Goal: Information Seeking & Learning: Compare options

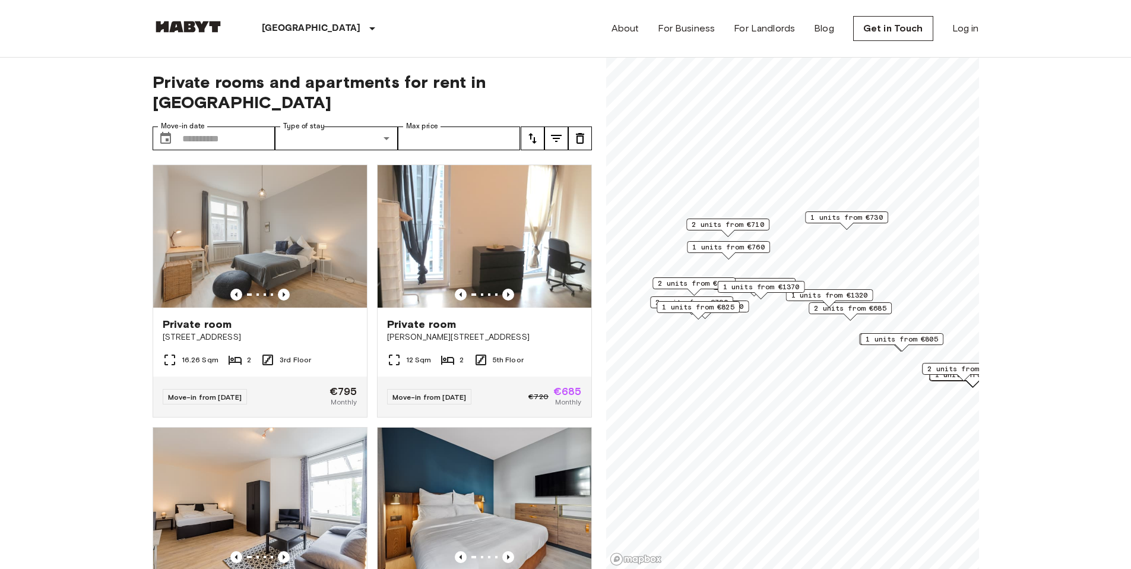
click at [652, 300] on div "2 units from €790" at bounding box center [691, 302] width 83 height 12
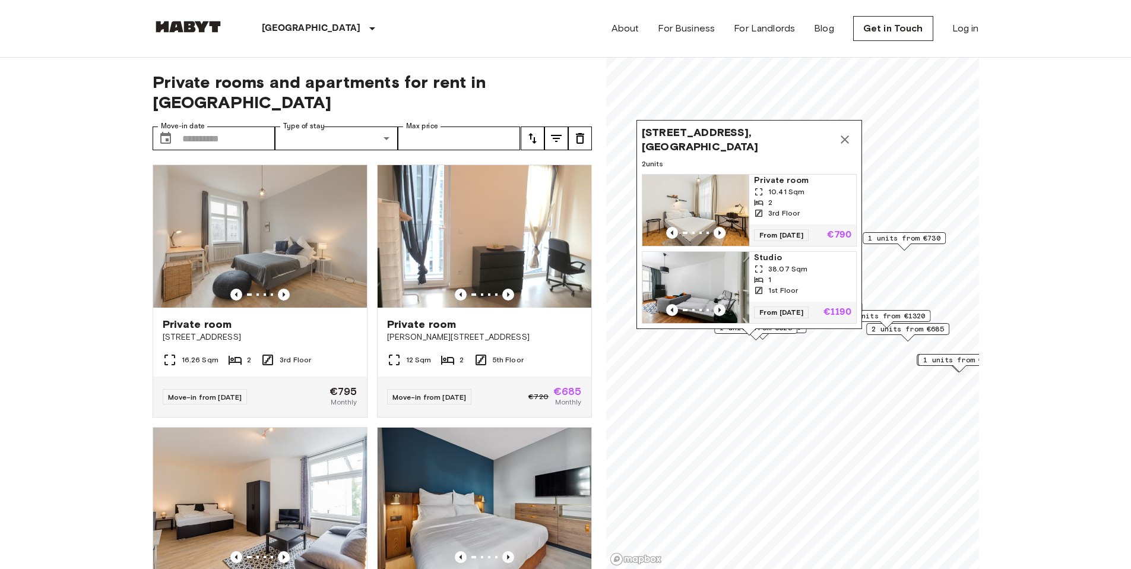
click at [720, 304] on icon "Previous image" at bounding box center [720, 310] width 12 height 12
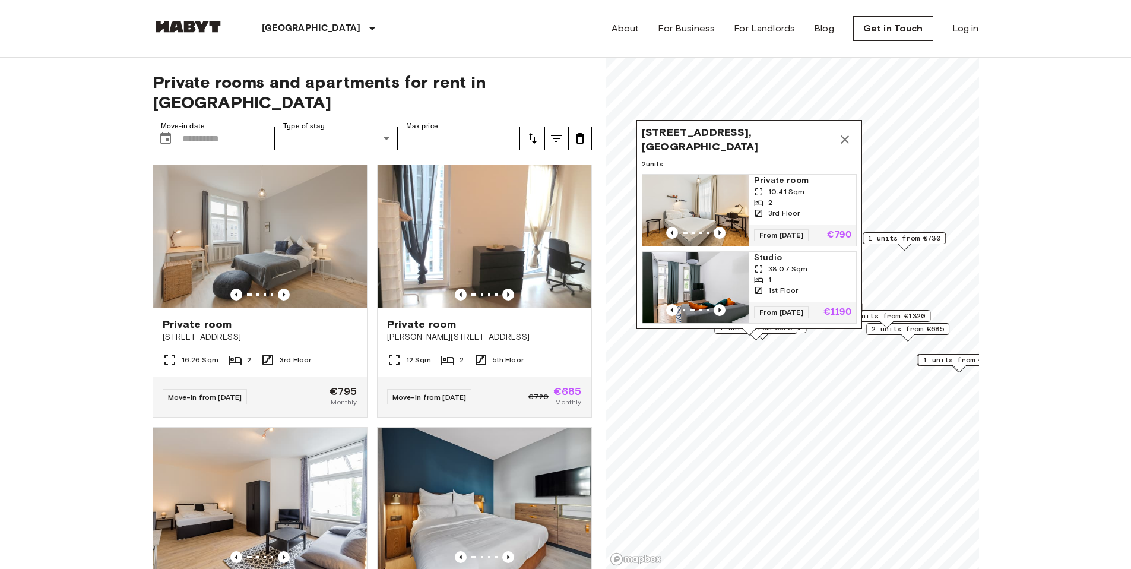
click at [851, 132] on icon "Map marker" at bounding box center [845, 139] width 14 height 14
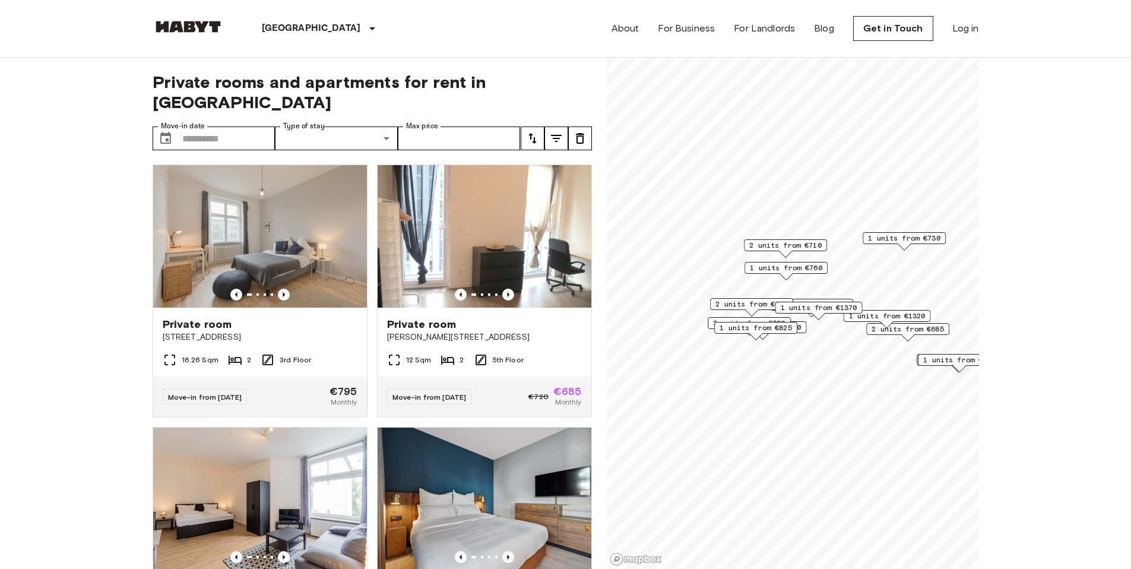
click at [753, 304] on span "2 units from €695" at bounding box center [751, 304] width 72 height 11
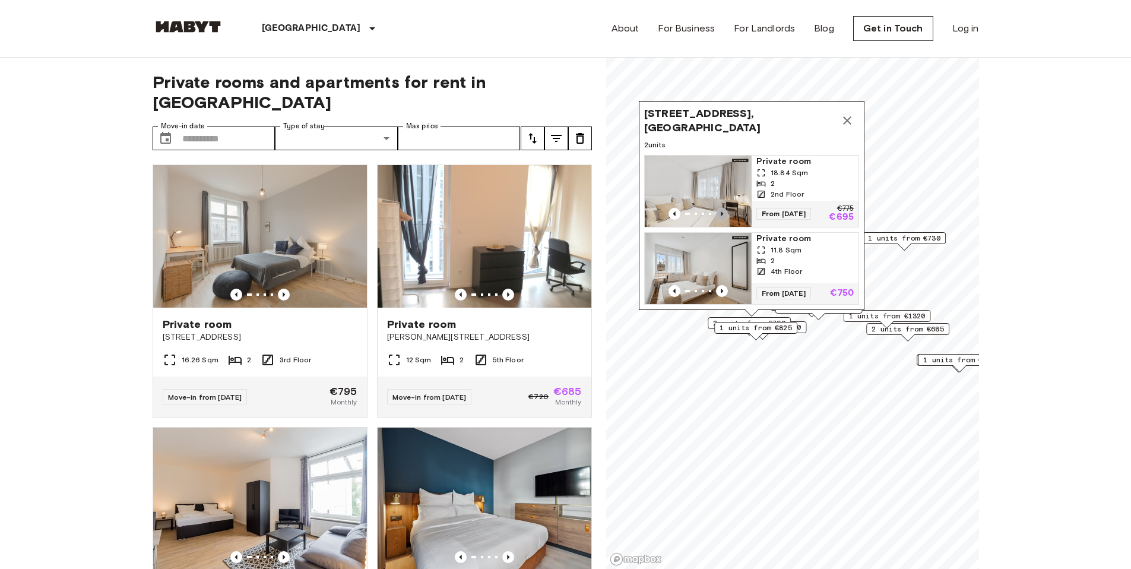
click at [718, 208] on icon "Previous image" at bounding box center [722, 214] width 12 height 12
click at [852, 113] on icon "Map marker" at bounding box center [847, 120] width 14 height 14
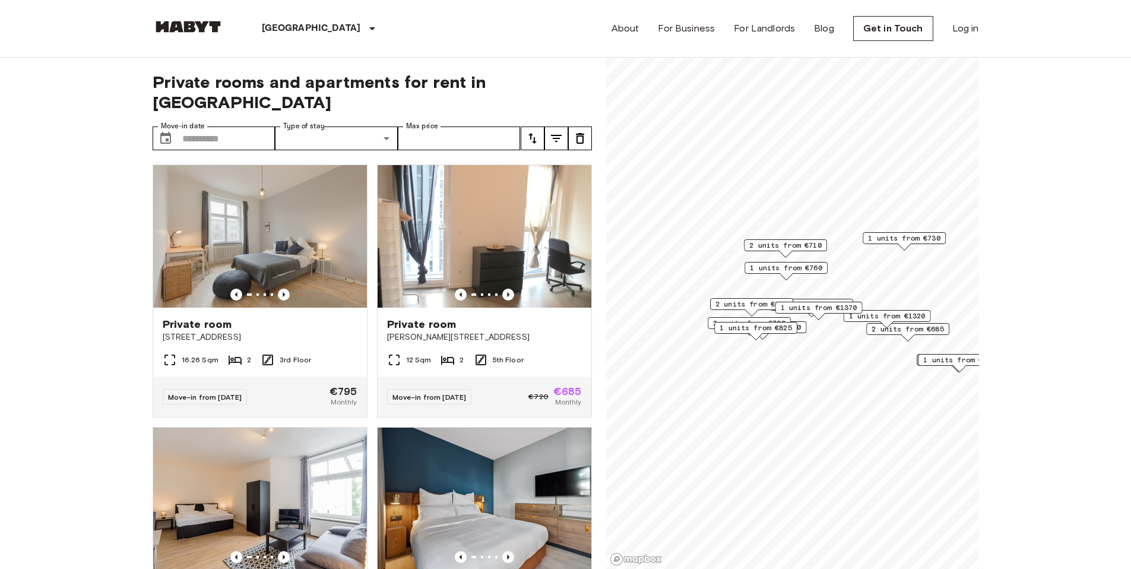
click at [815, 244] on span "2 units from €710" at bounding box center [785, 245] width 72 height 11
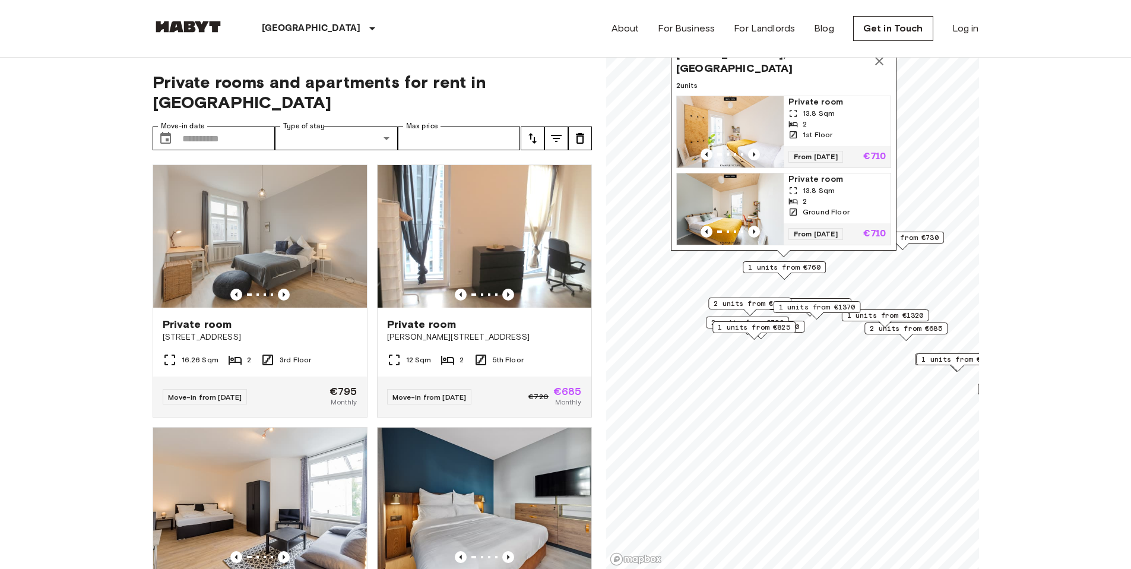
click at [927, 329] on span "2 units from €685" at bounding box center [906, 328] width 72 height 11
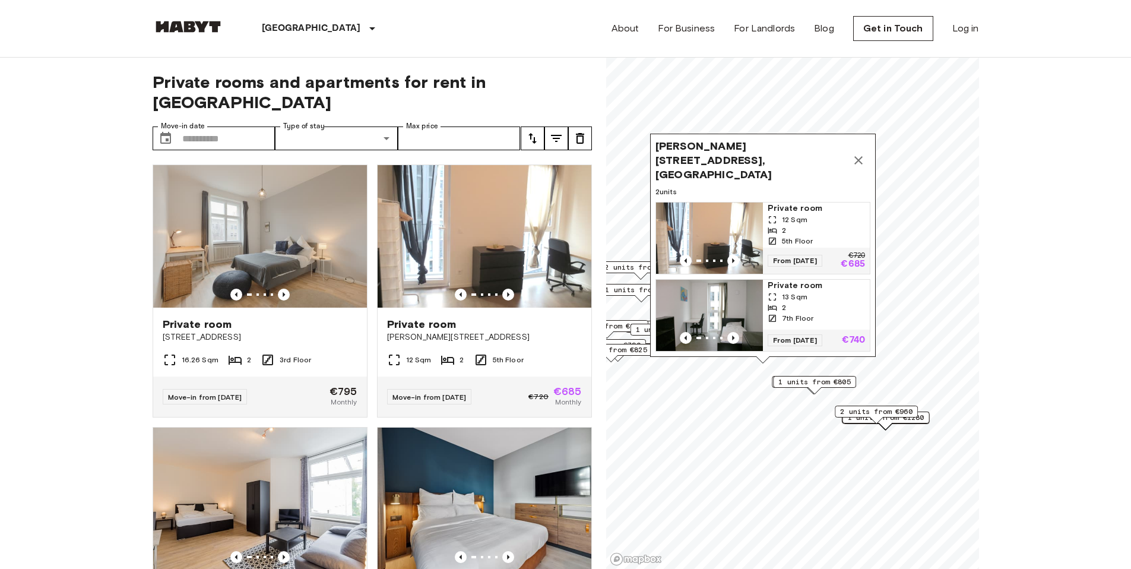
click at [846, 409] on span "2 units from €960" at bounding box center [876, 411] width 72 height 11
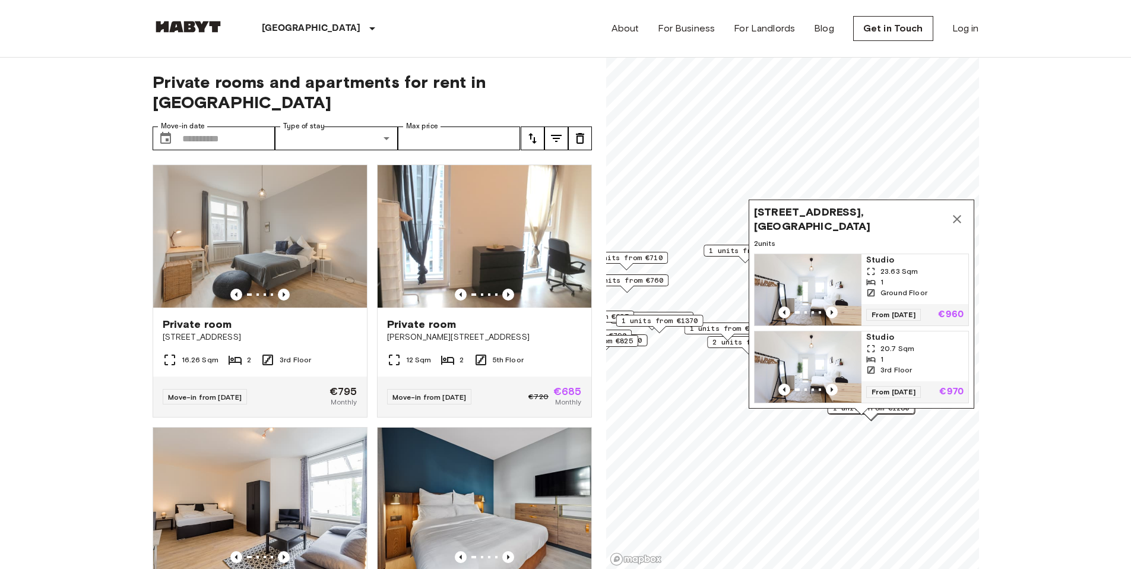
click at [958, 212] on icon "Map marker" at bounding box center [957, 219] width 14 height 14
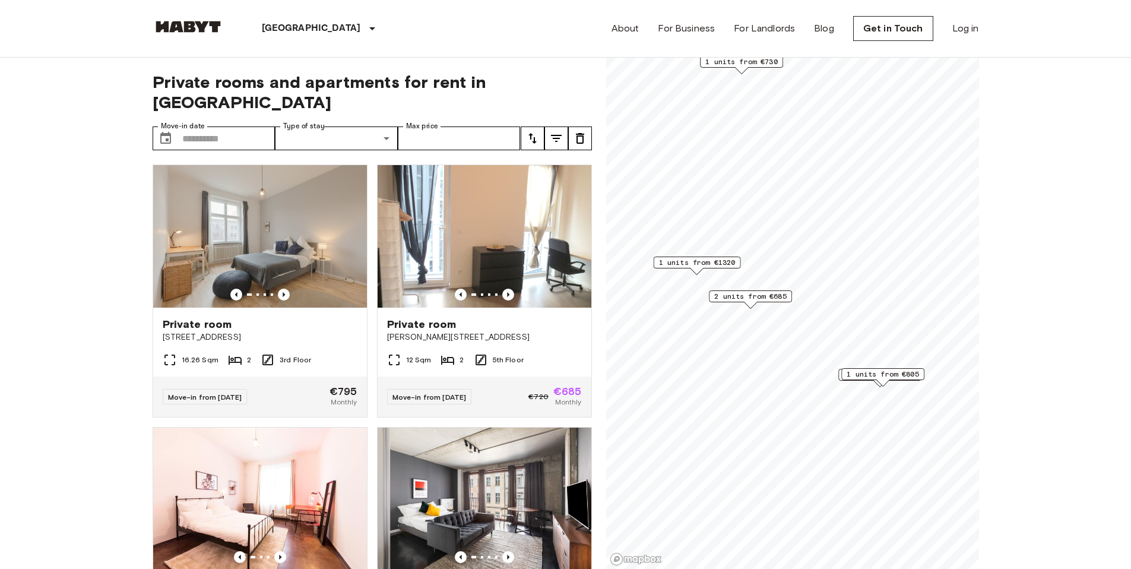
click at [839, 377] on div "1 units from €795" at bounding box center [879, 375] width 83 height 12
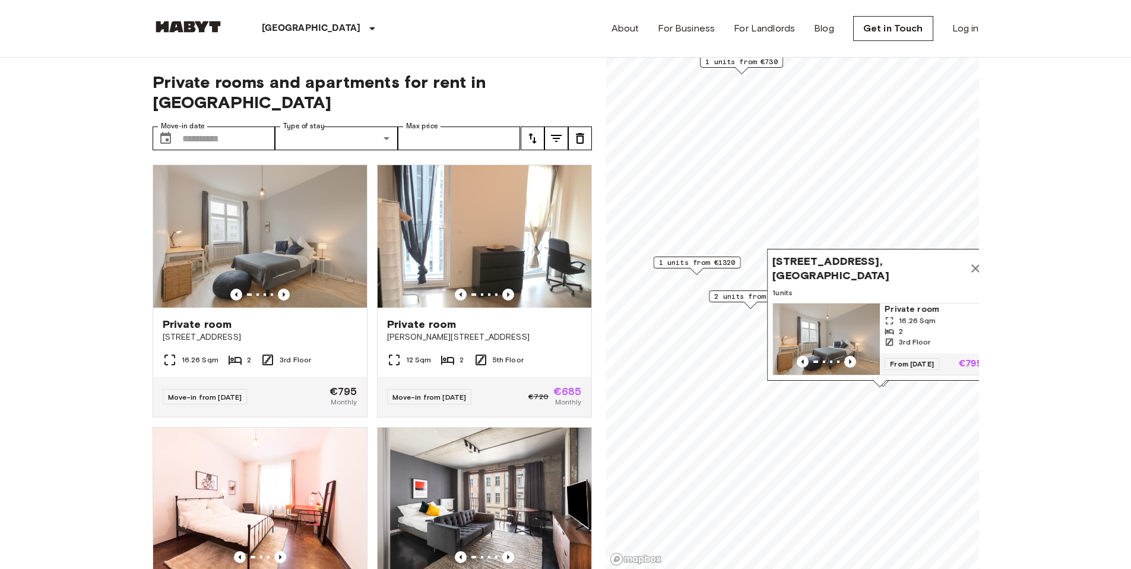
click at [970, 261] on icon "Map marker" at bounding box center [975, 268] width 14 height 14
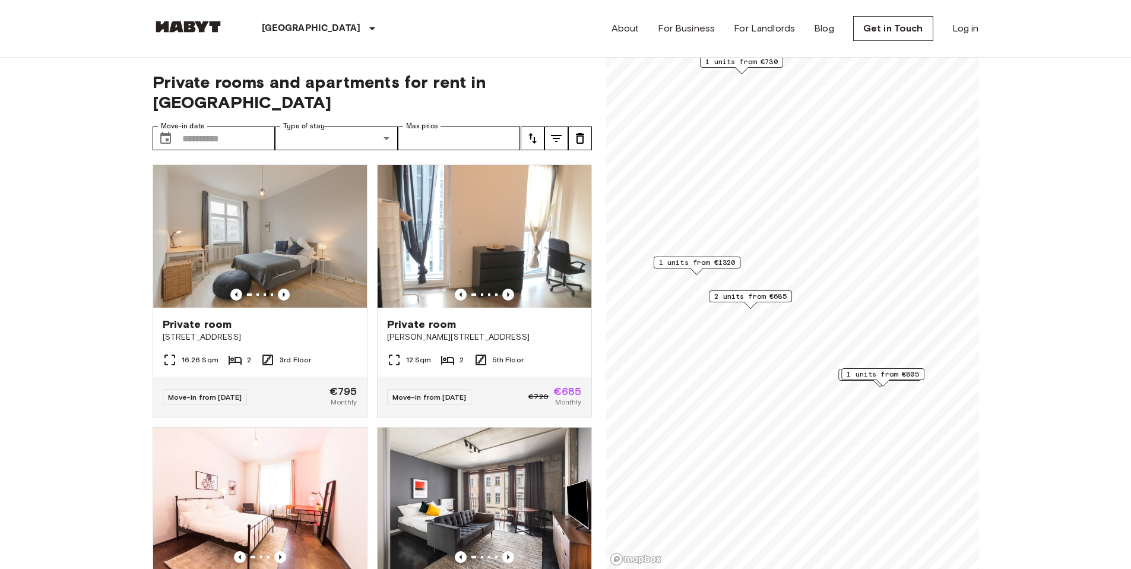
click at [749, 297] on span "2 units from €685" at bounding box center [750, 296] width 72 height 11
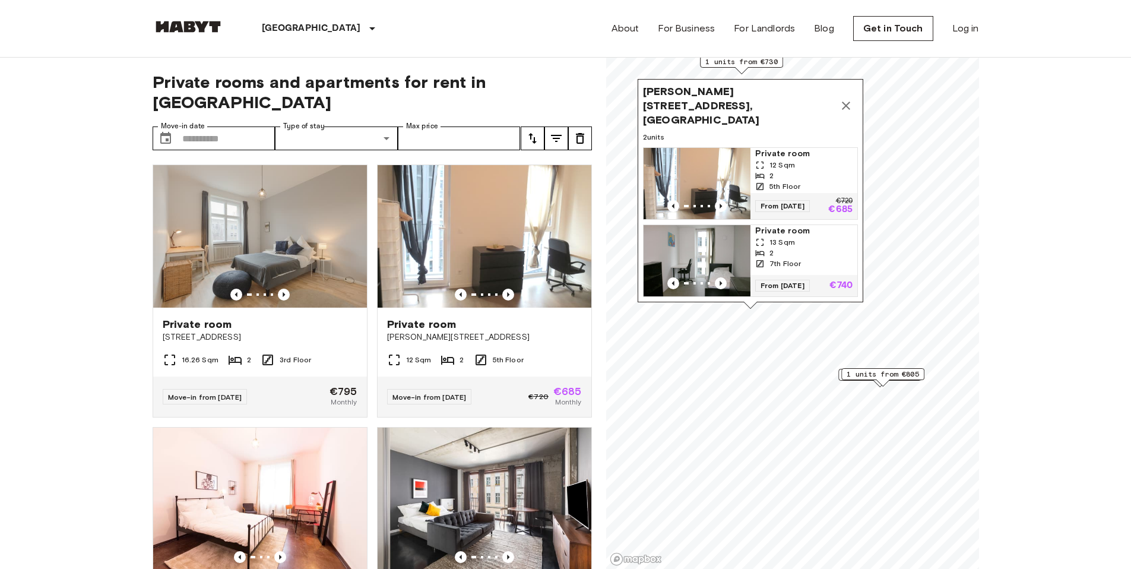
click at [845, 99] on icon "Map marker" at bounding box center [846, 106] width 14 height 14
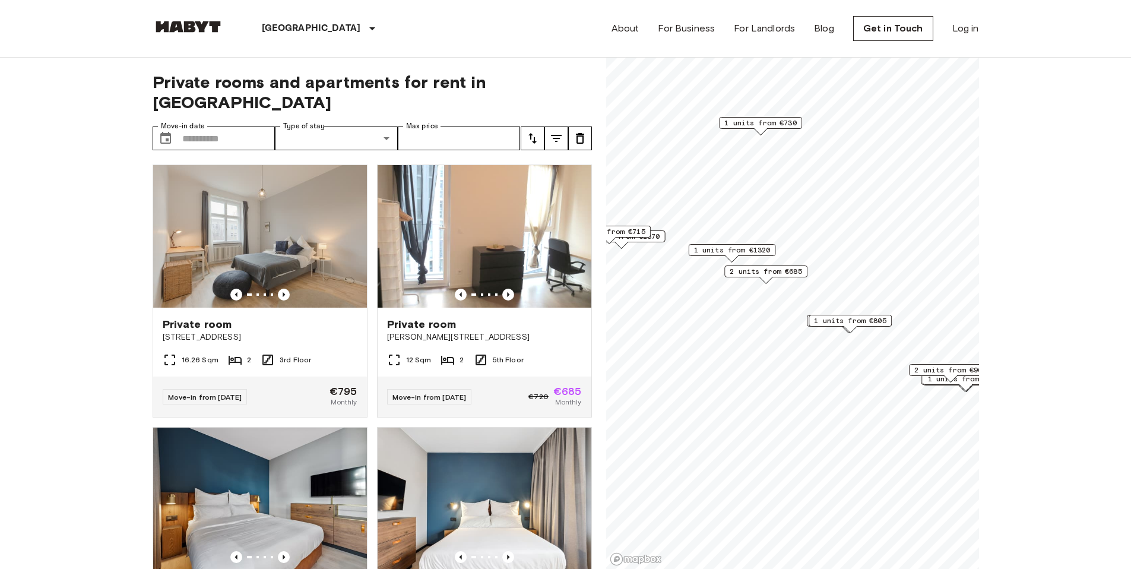
click at [940, 367] on span "2 units from €960" at bounding box center [950, 369] width 72 height 11
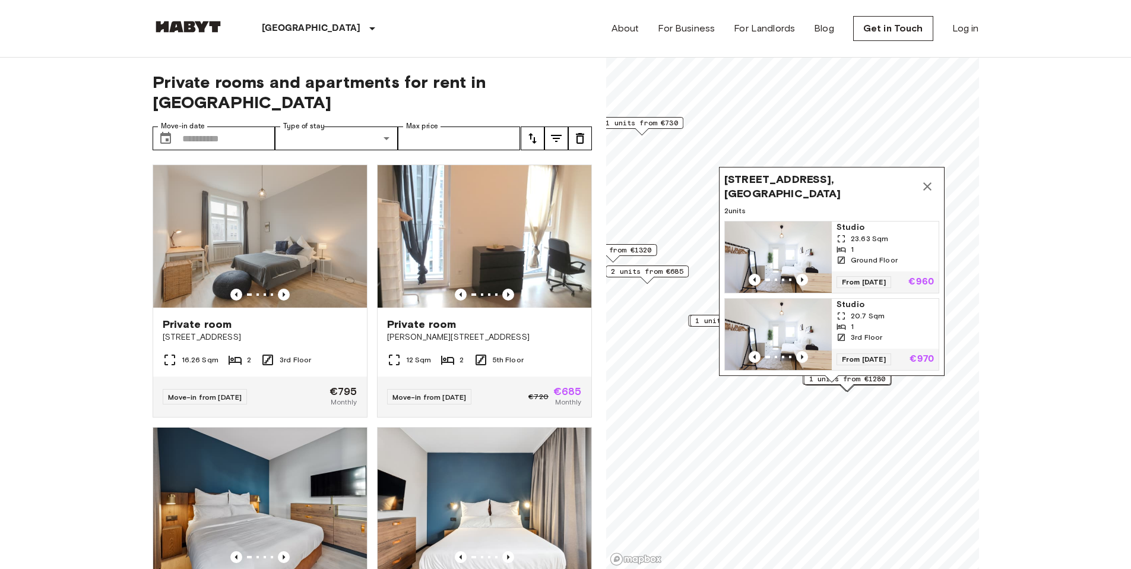
click at [931, 179] on icon "Map marker" at bounding box center [927, 186] width 14 height 14
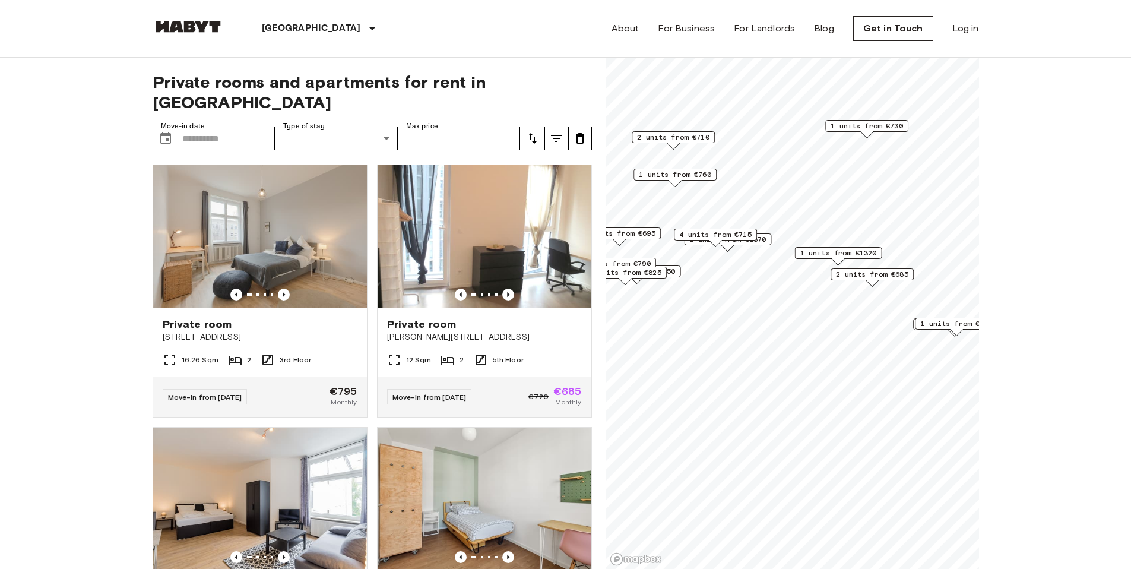
click at [767, 239] on div "1 units from €1370" at bounding box center [727, 239] width 87 height 12
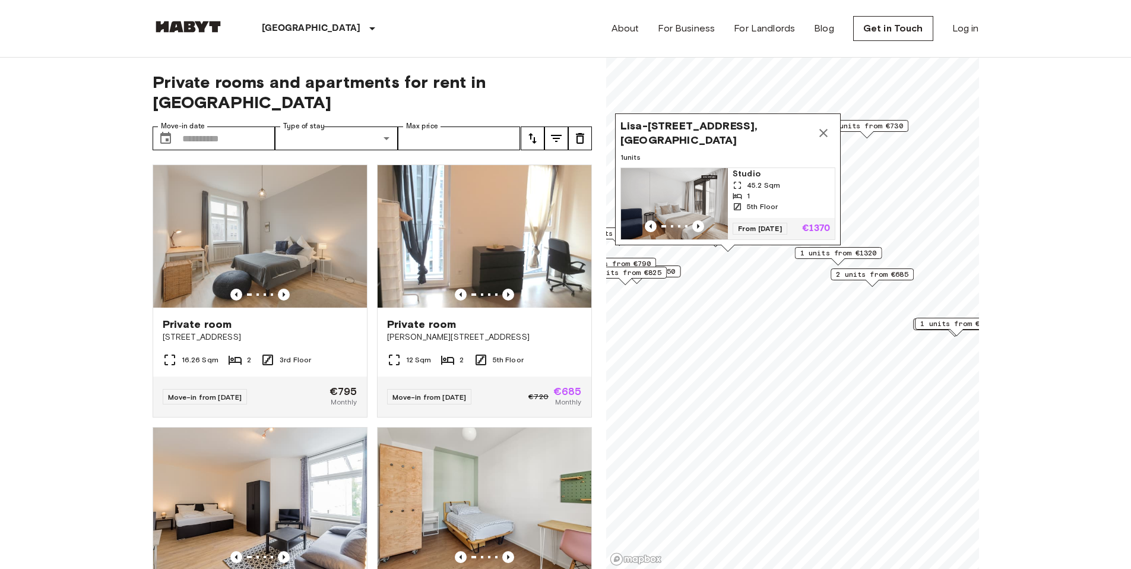
click at [816, 126] on icon "Map marker" at bounding box center [823, 133] width 14 height 14
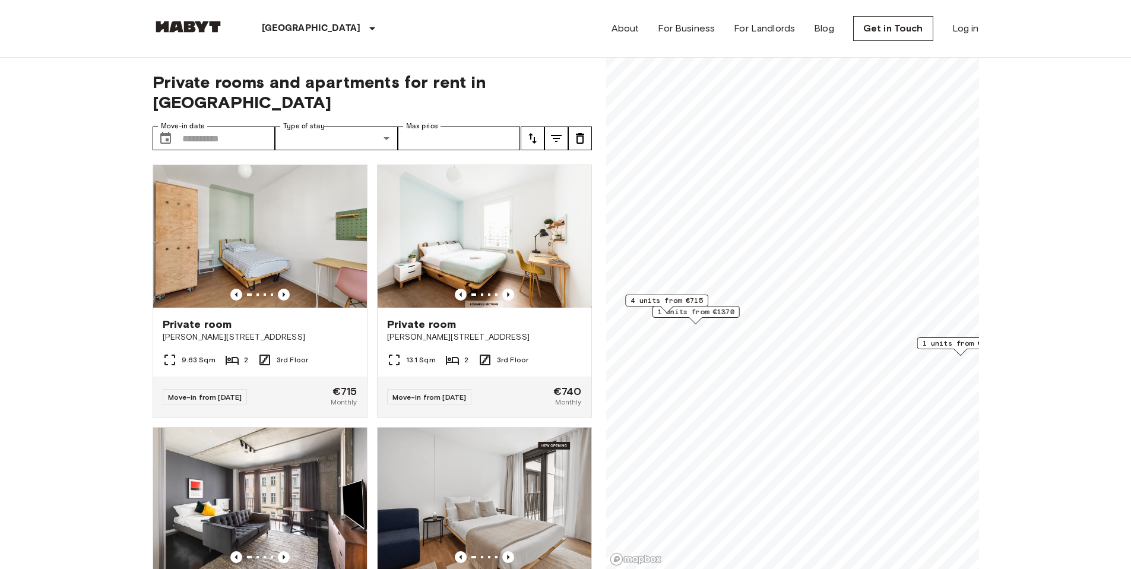
click at [685, 301] on span "4 units from €715" at bounding box center [666, 300] width 72 height 11
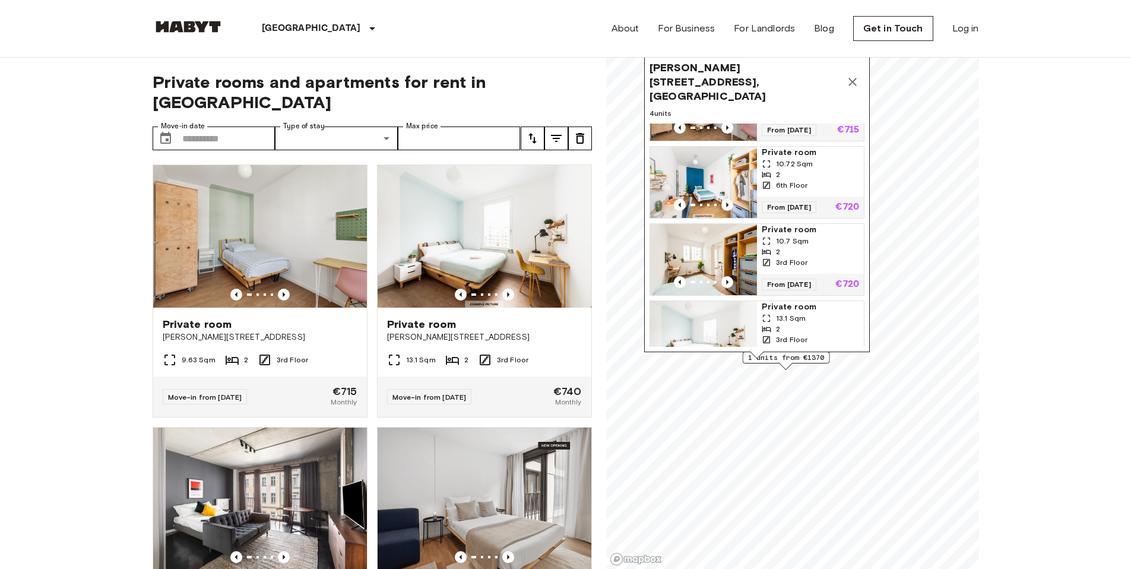
scroll to position [90, 0]
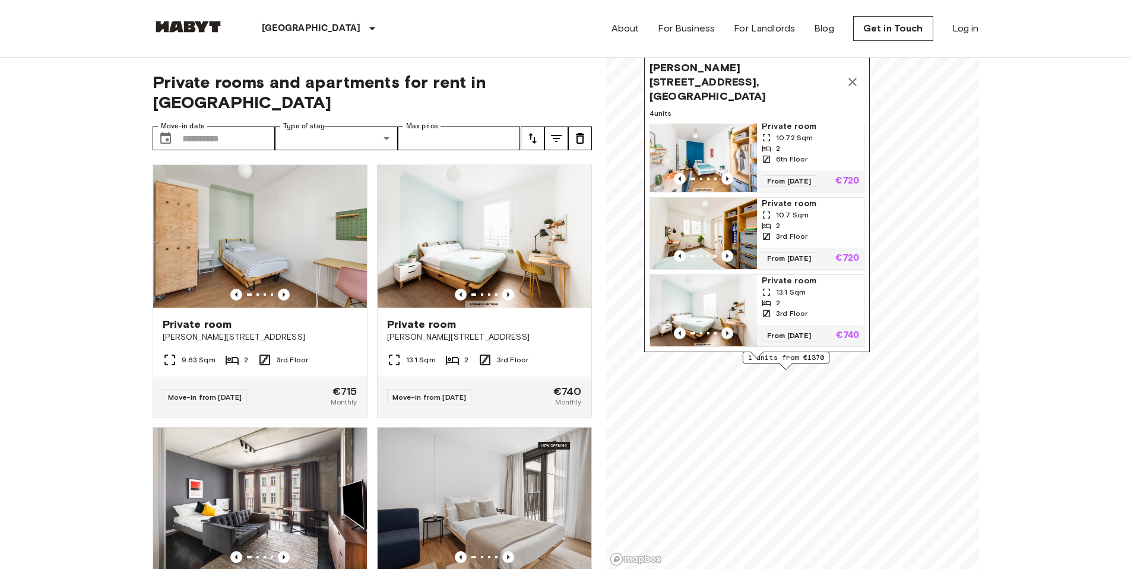
click at [727, 331] on icon "Previous image" at bounding box center [727, 333] width 2 height 5
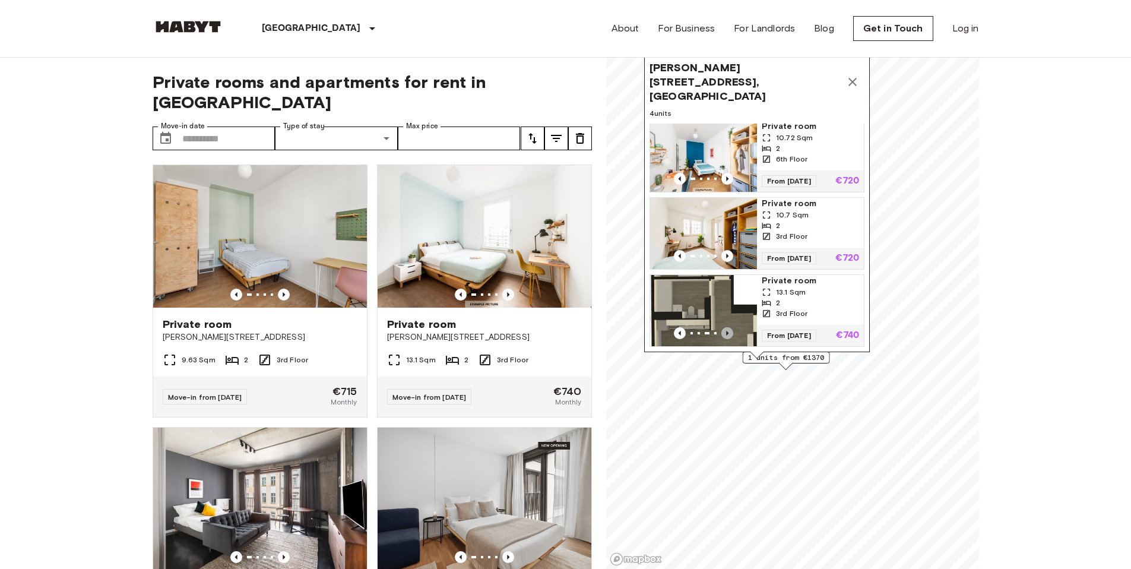
click at [727, 331] on icon "Previous image" at bounding box center [727, 333] width 2 height 5
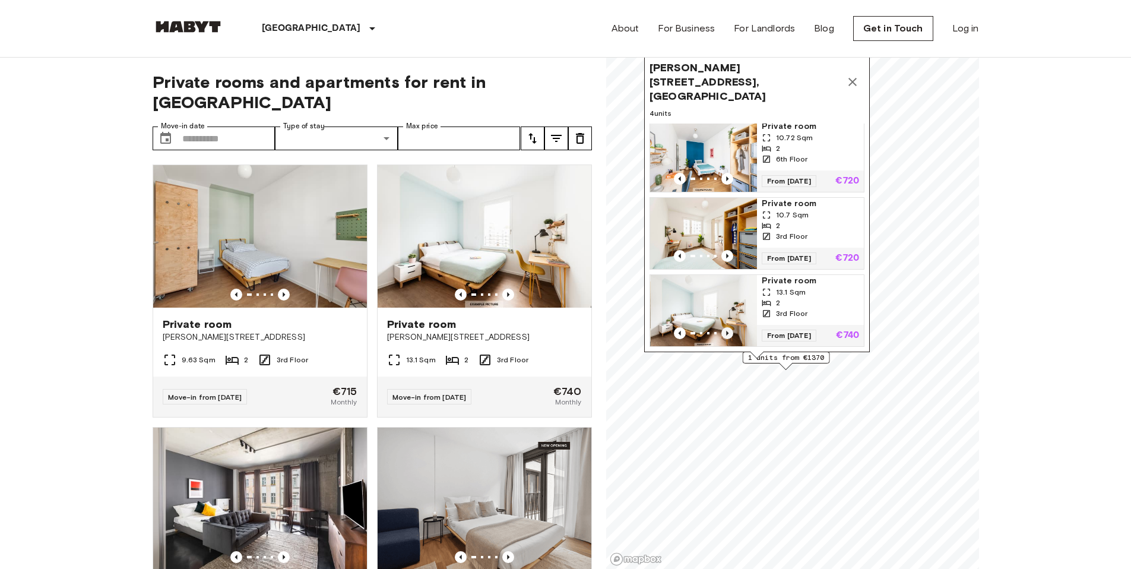
click at [727, 331] on icon "Previous image" at bounding box center [727, 333] width 2 height 5
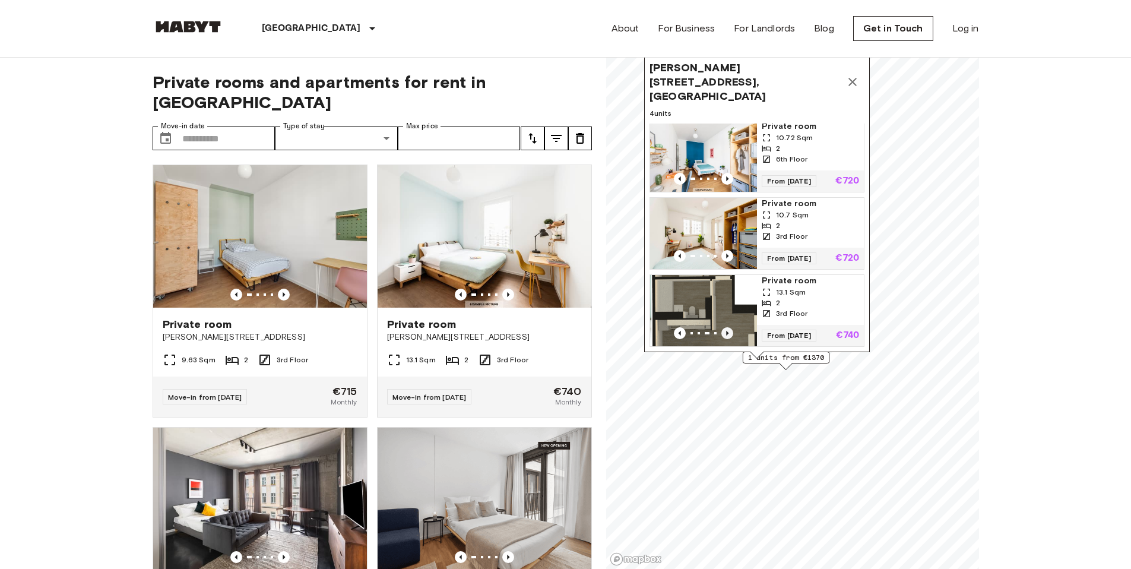
click at [727, 331] on icon "Previous image" at bounding box center [727, 333] width 2 height 5
click at [848, 77] on icon "Map marker" at bounding box center [852, 82] width 14 height 14
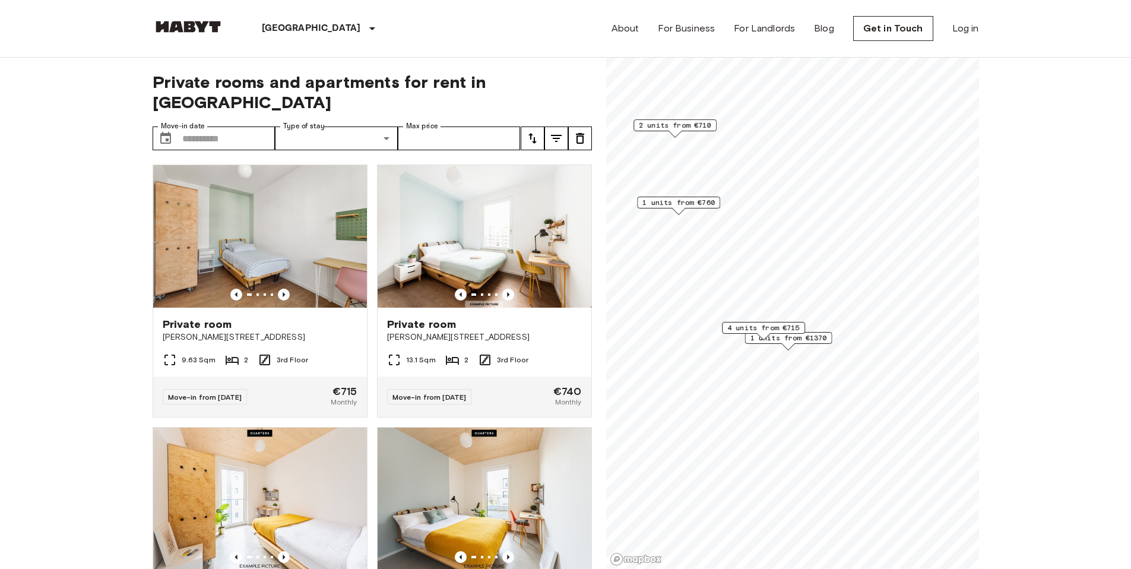
click at [650, 126] on span "2 units from €710" at bounding box center [675, 125] width 72 height 11
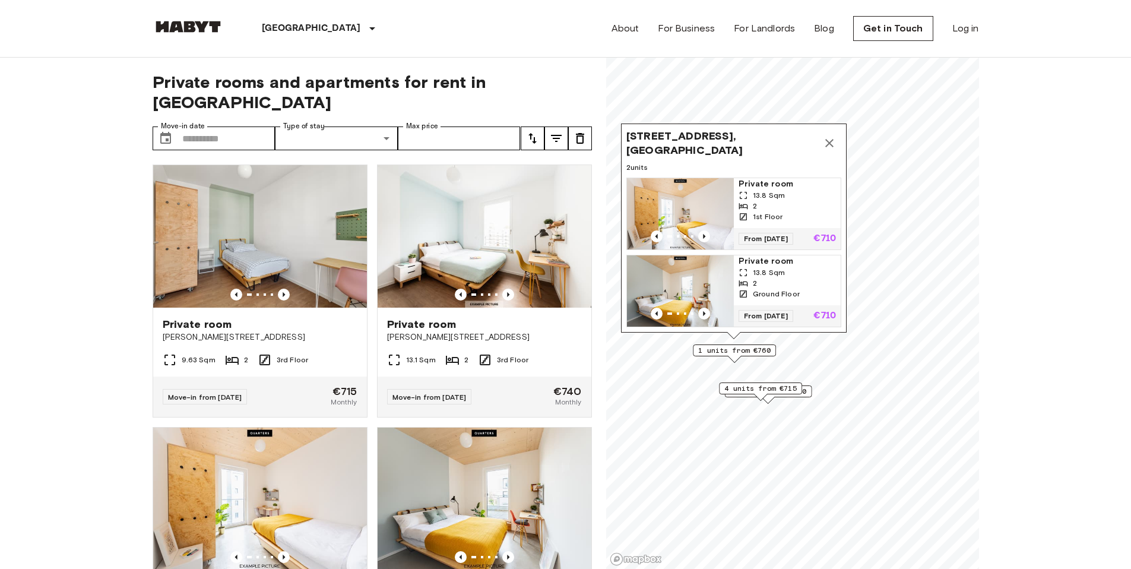
click at [838, 140] on button "Map marker" at bounding box center [829, 143] width 24 height 24
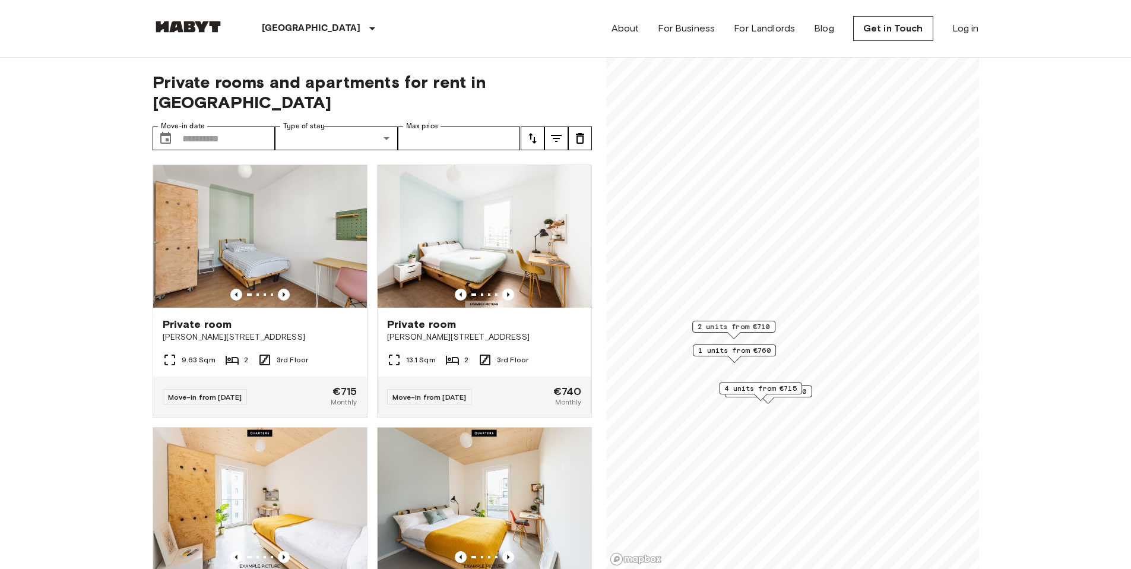
click at [742, 390] on span "4 units from €715" at bounding box center [760, 388] width 72 height 11
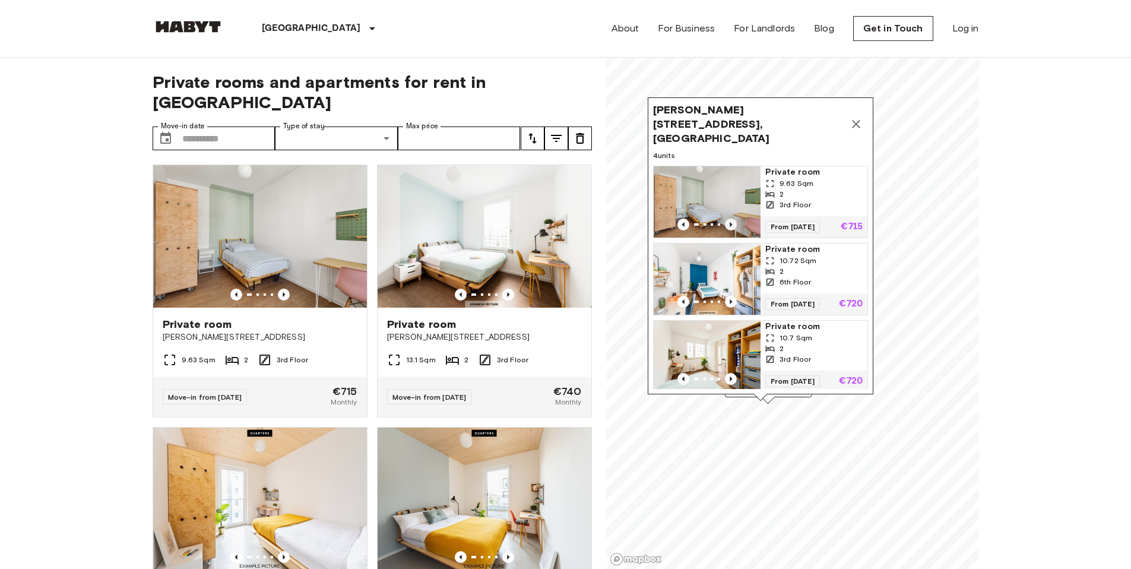
click at [733, 218] on icon "Previous image" at bounding box center [731, 224] width 12 height 12
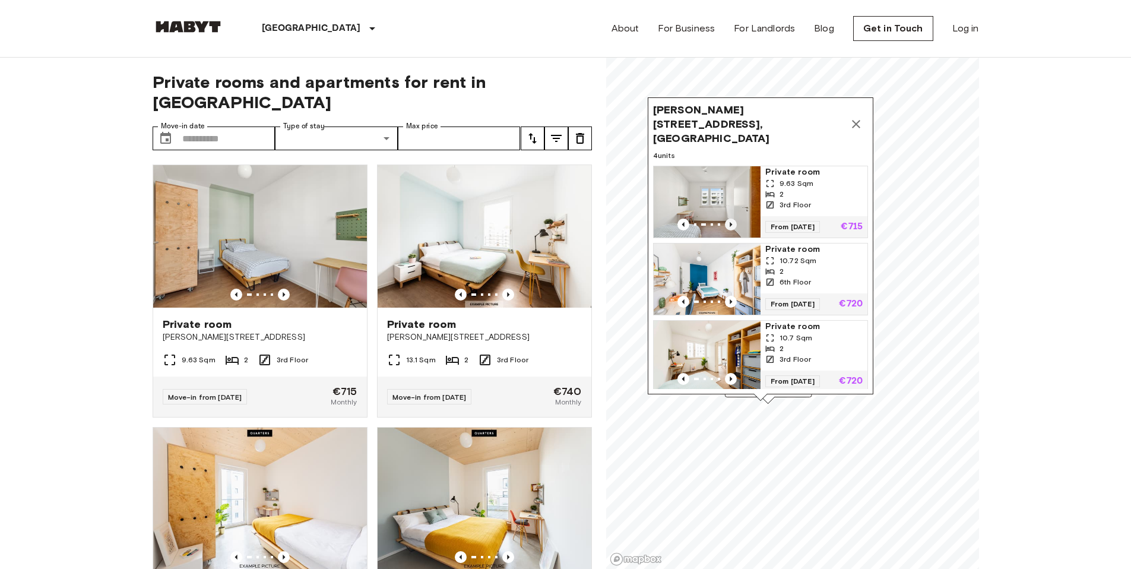
click at [733, 218] on icon "Previous image" at bounding box center [731, 224] width 12 height 12
click at [791, 321] on span "Private room" at bounding box center [813, 327] width 97 height 12
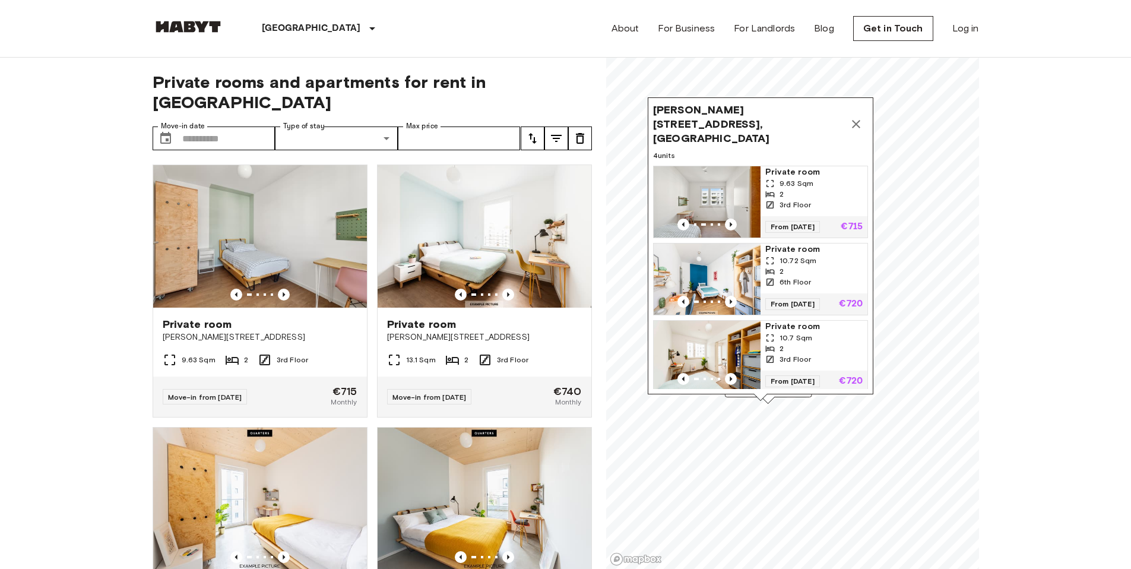
click at [857, 122] on icon "Map marker" at bounding box center [856, 124] width 14 height 14
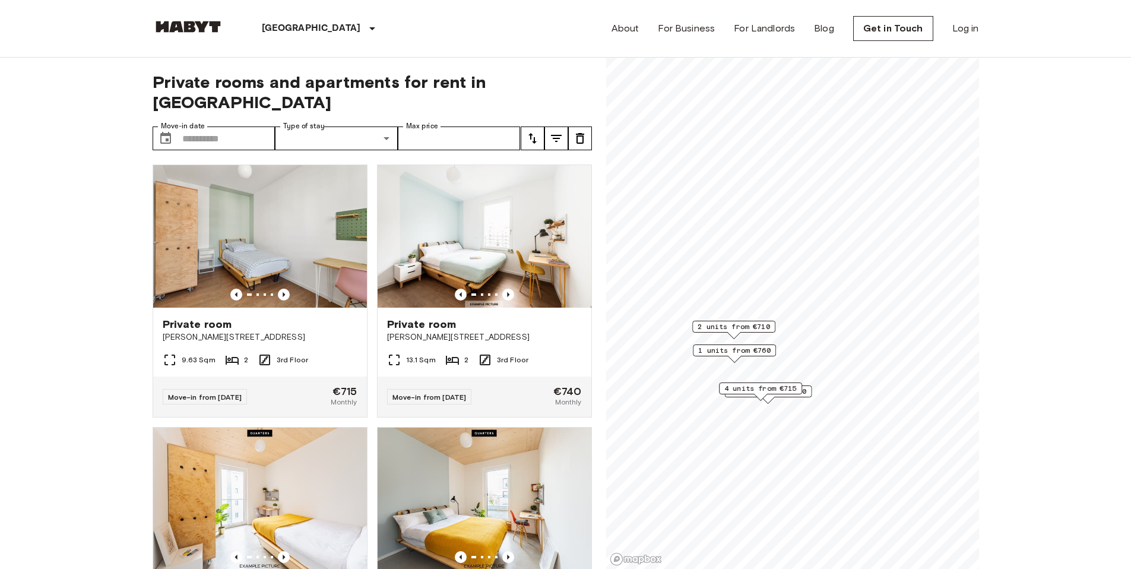
click at [726, 329] on span "2 units from €710" at bounding box center [734, 326] width 72 height 11
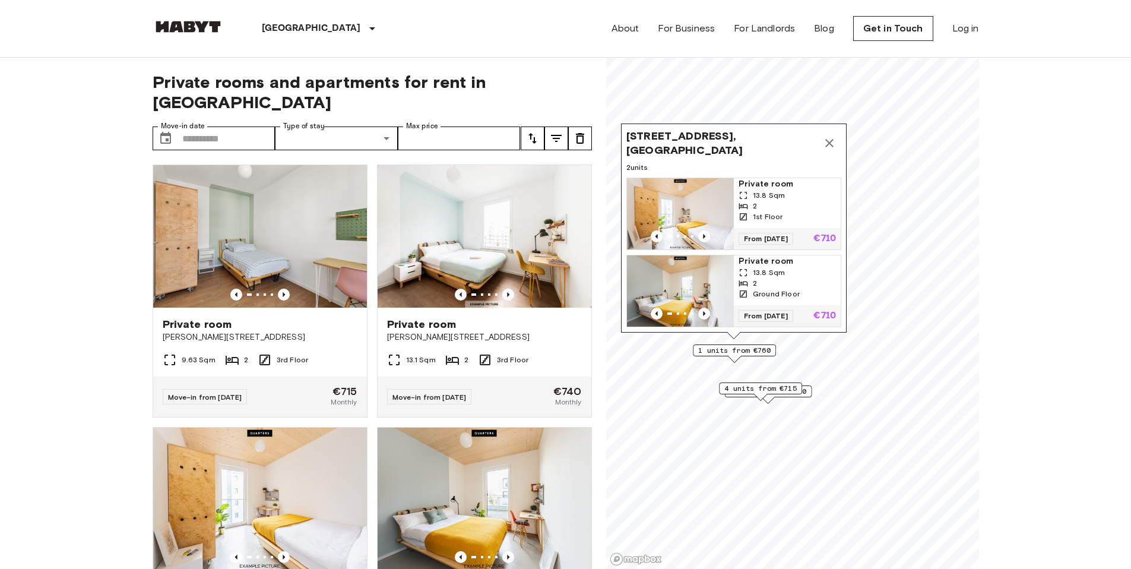
click at [831, 139] on icon "Map marker" at bounding box center [829, 143] width 8 height 8
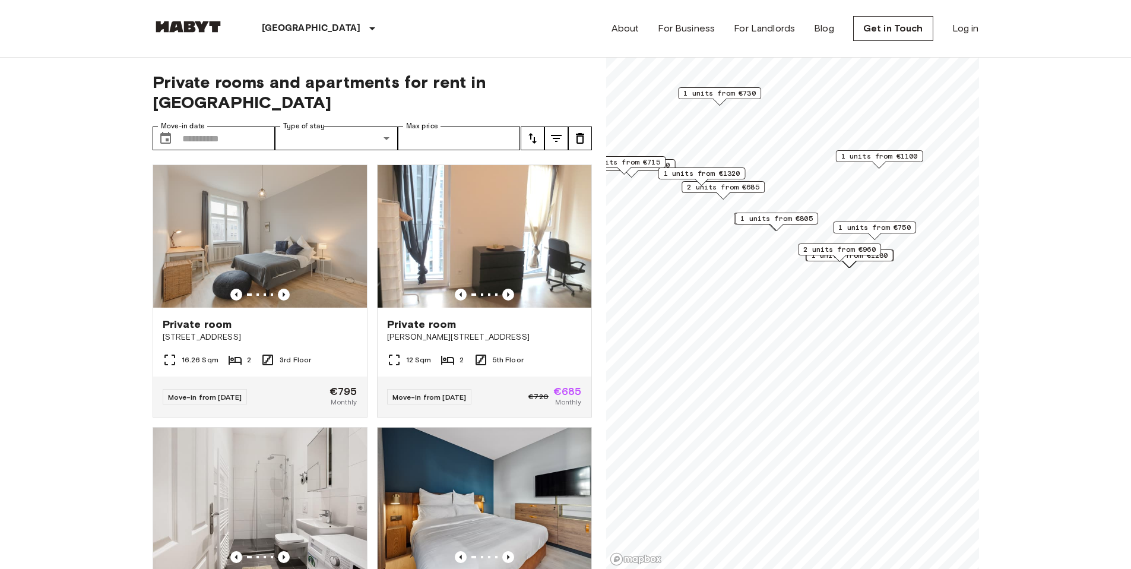
click at [744, 221] on span "1 units from €805" at bounding box center [776, 218] width 72 height 11
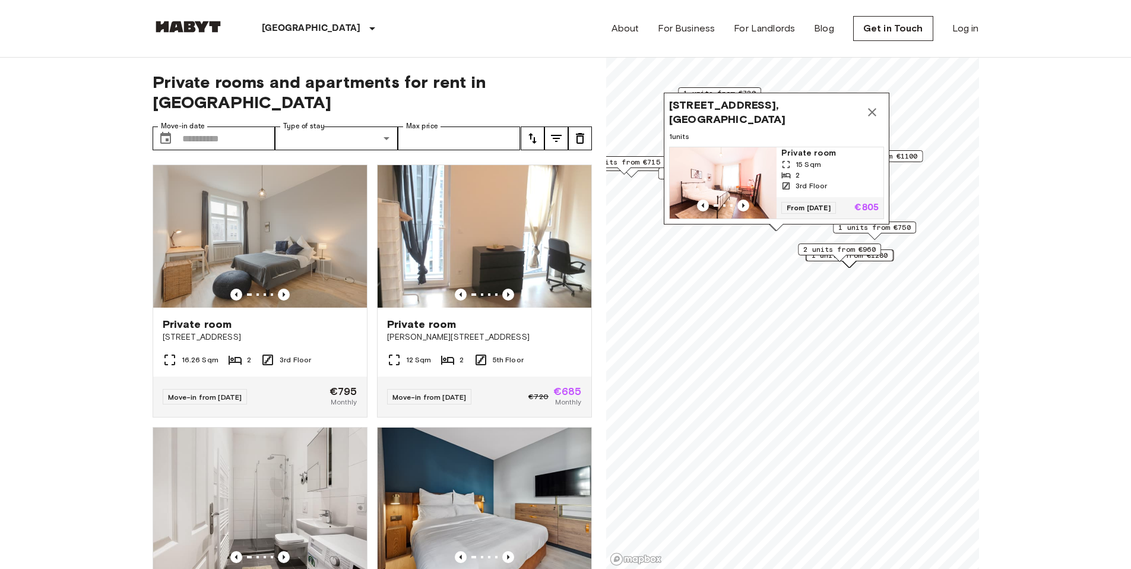
click at [869, 105] on icon "Map marker" at bounding box center [872, 112] width 14 height 14
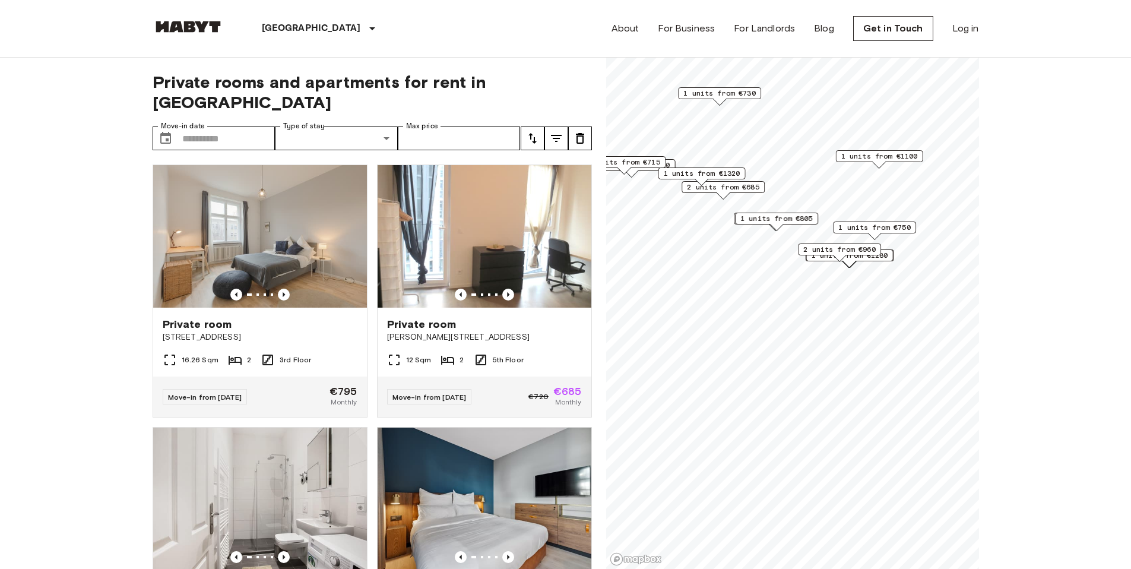
click at [852, 250] on span "2 units from €960" at bounding box center [839, 249] width 72 height 11
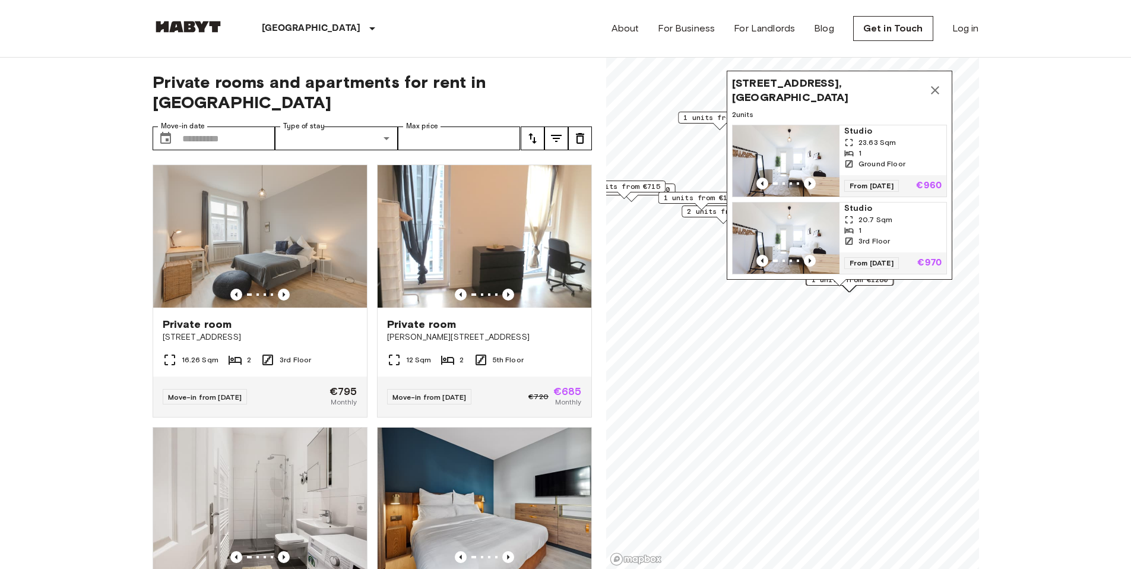
click at [935, 83] on icon "Map marker" at bounding box center [935, 90] width 14 height 14
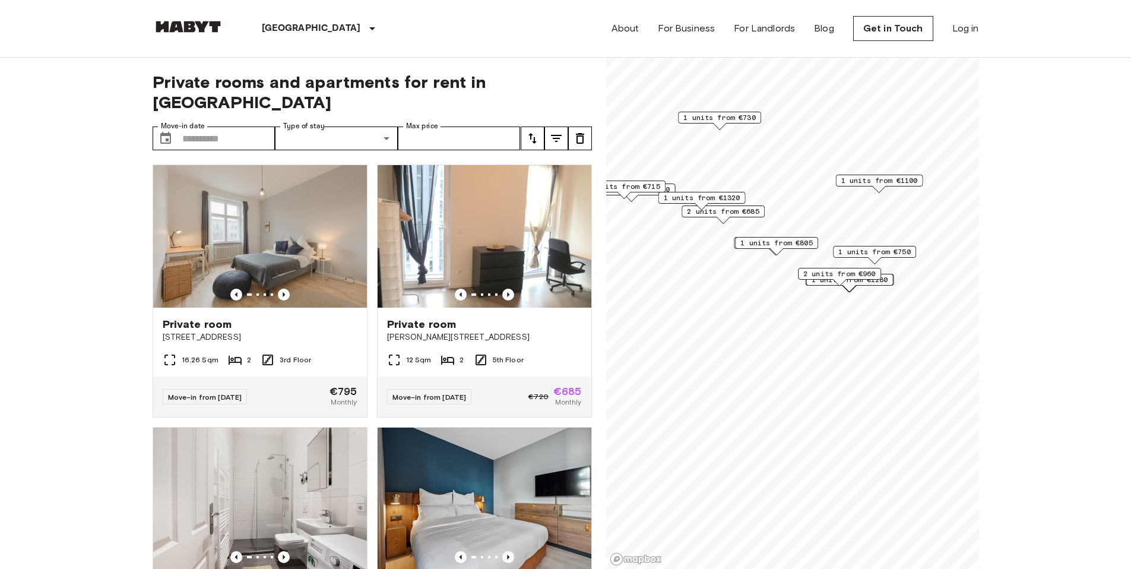
click at [819, 272] on span "2 units from €960" at bounding box center [839, 273] width 72 height 11
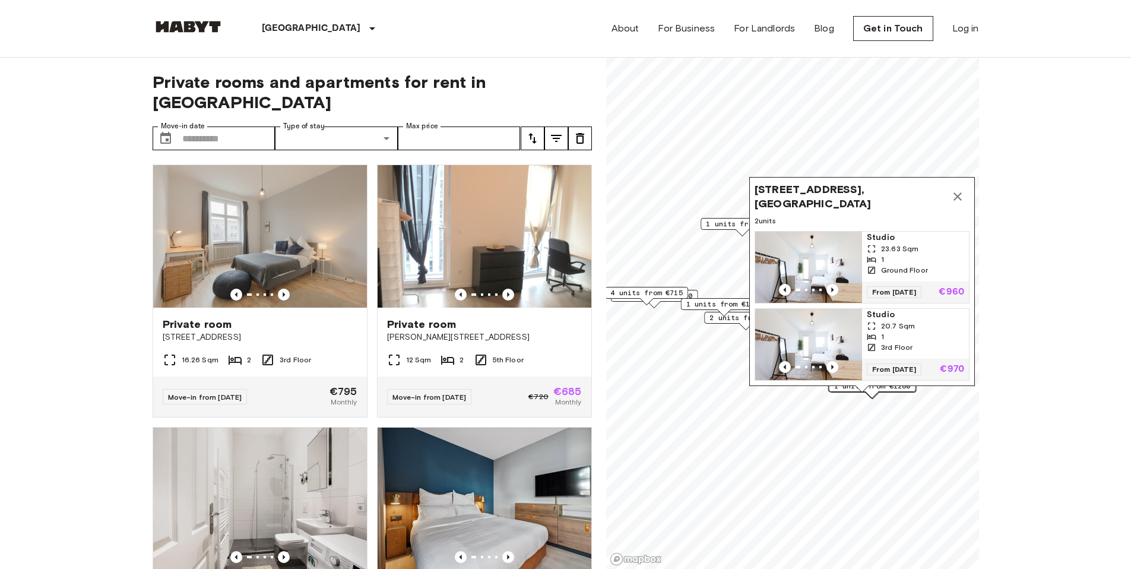
click at [960, 189] on icon "Map marker" at bounding box center [957, 196] width 14 height 14
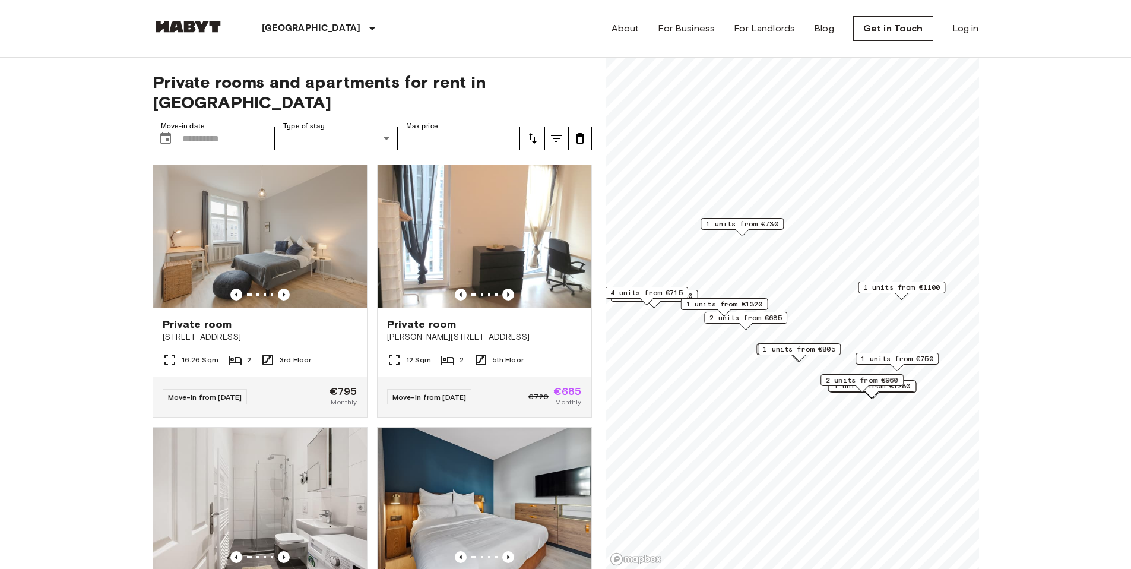
click at [854, 388] on div "2 units from €960" at bounding box center [861, 383] width 83 height 18
click at [910, 390] on span "1 units from €1280" at bounding box center [871, 386] width 77 height 11
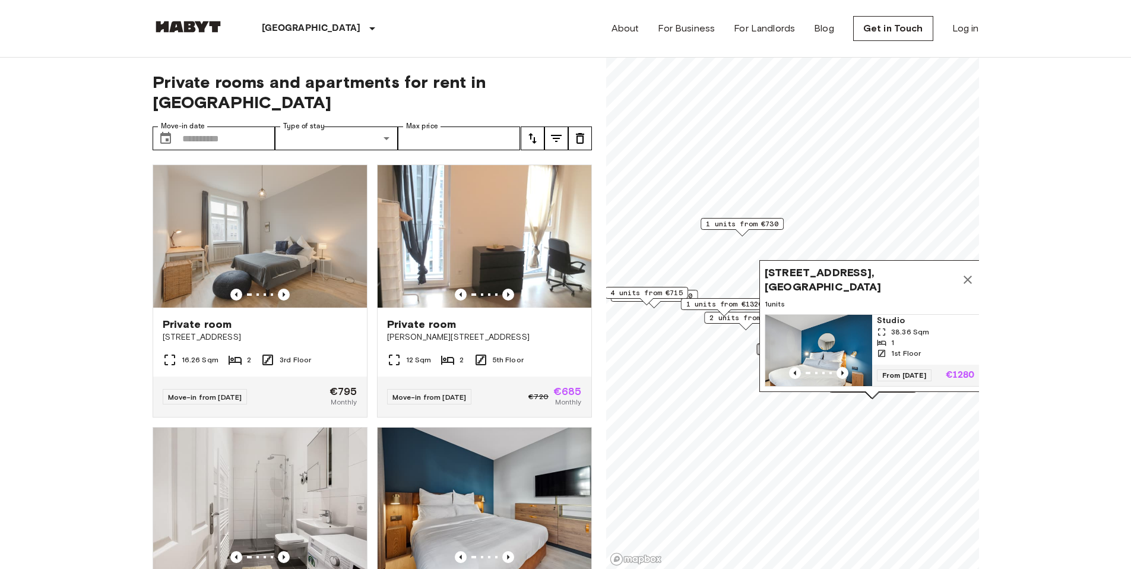
click at [965, 272] on icon "Map marker" at bounding box center [967, 279] width 14 height 14
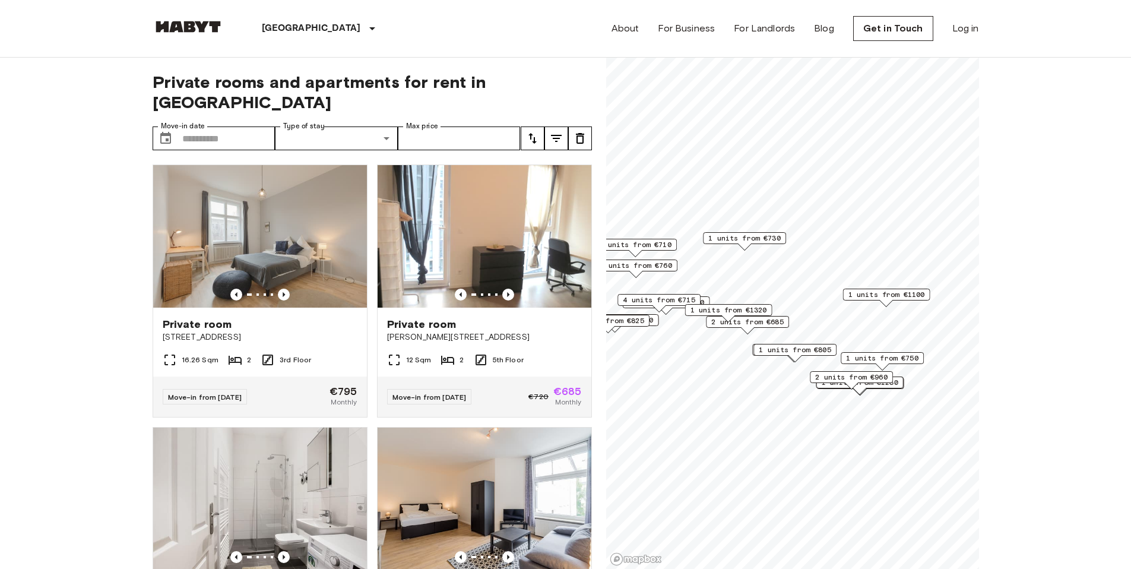
click at [752, 352] on div "1 units from €795" at bounding box center [793, 350] width 83 height 12
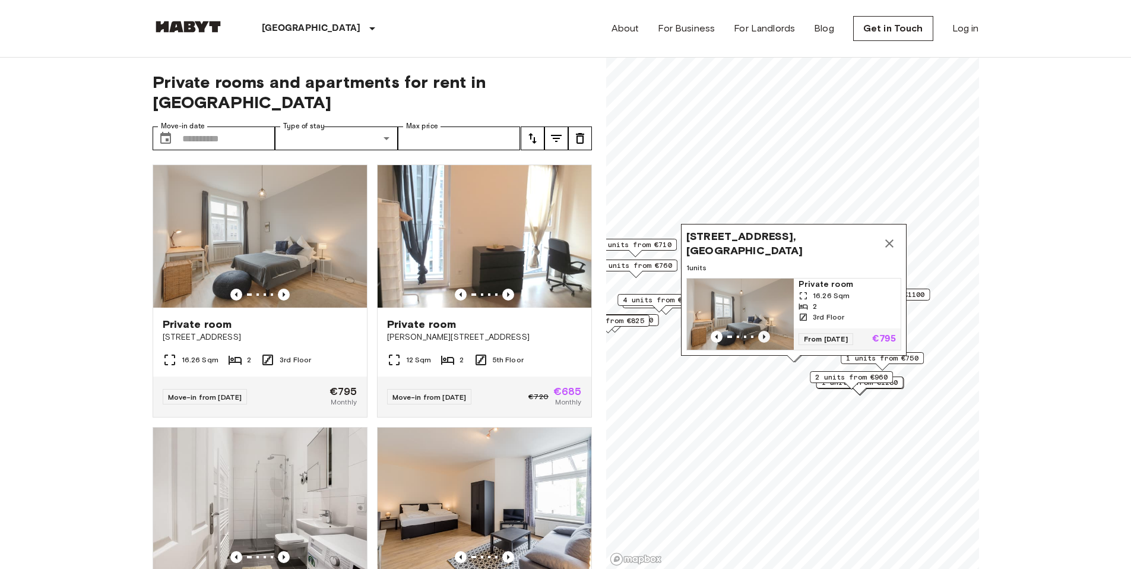
click at [767, 331] on icon "Previous image" at bounding box center [764, 337] width 12 height 12
click at [765, 331] on icon "Previous image" at bounding box center [764, 337] width 12 height 12
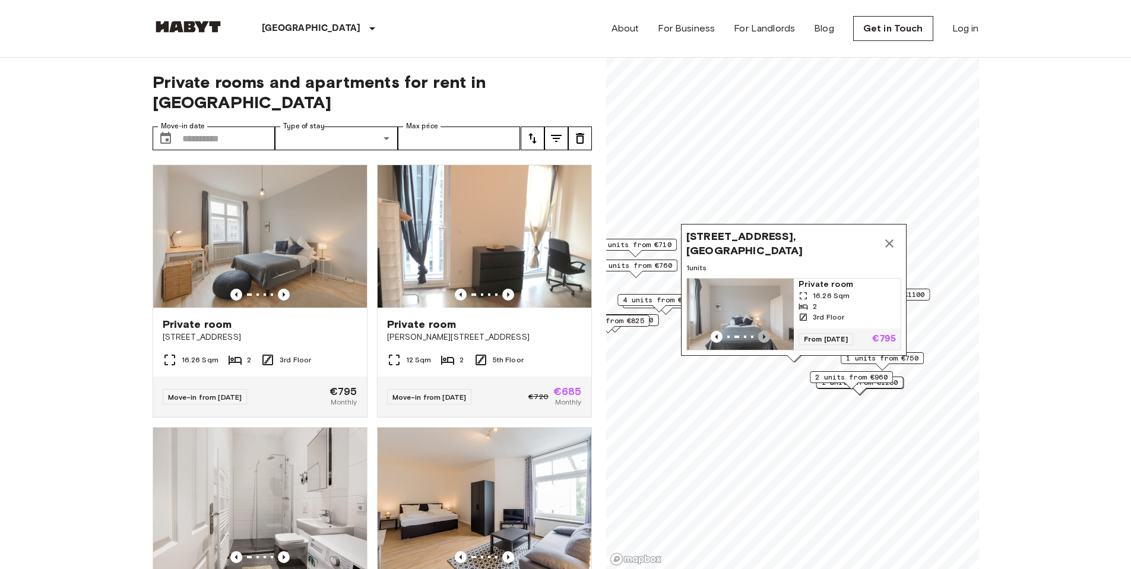
click at [765, 331] on icon "Previous image" at bounding box center [764, 337] width 12 height 12
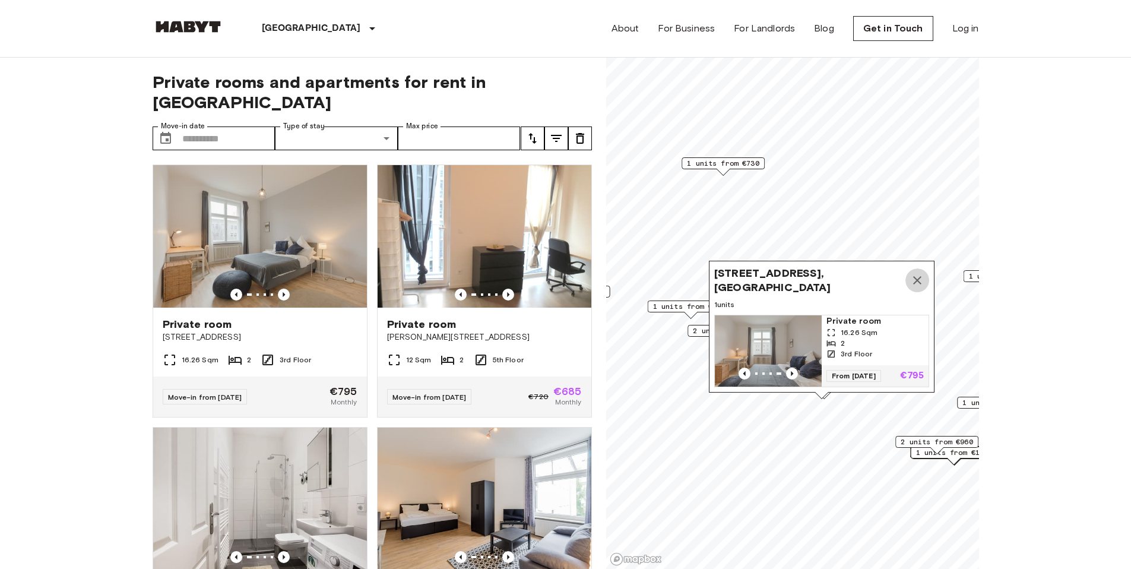
click at [918, 273] on icon "Map marker" at bounding box center [917, 280] width 14 height 14
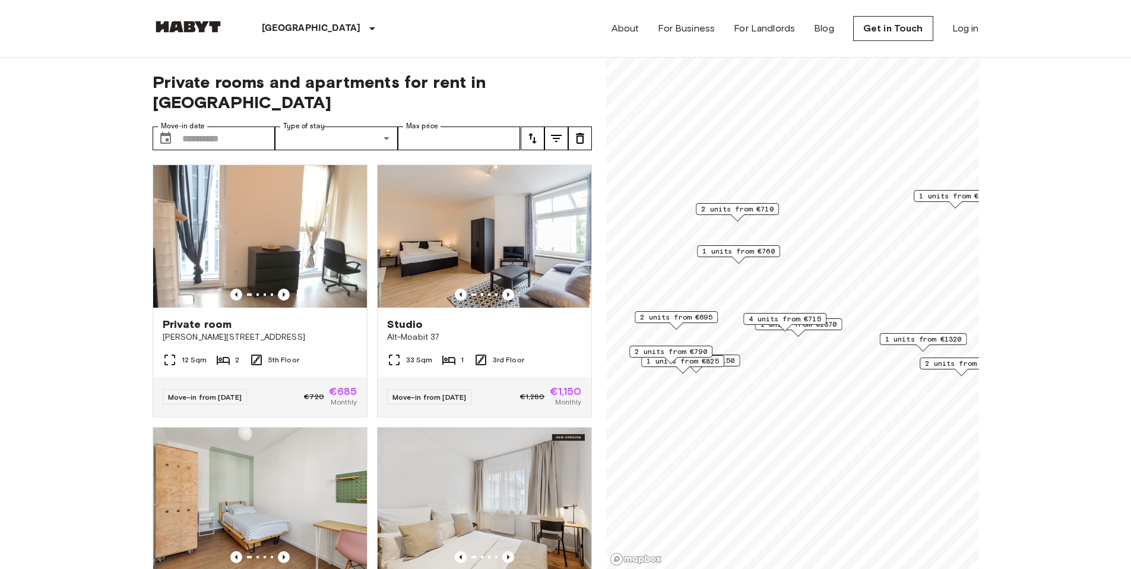
drag, startPoint x: 769, startPoint y: 329, endPoint x: 819, endPoint y: 335, distance: 50.8
click at [819, 335] on div "1 units from €1370" at bounding box center [797, 327] width 87 height 18
click at [707, 351] on span "2 units from €790" at bounding box center [671, 351] width 72 height 11
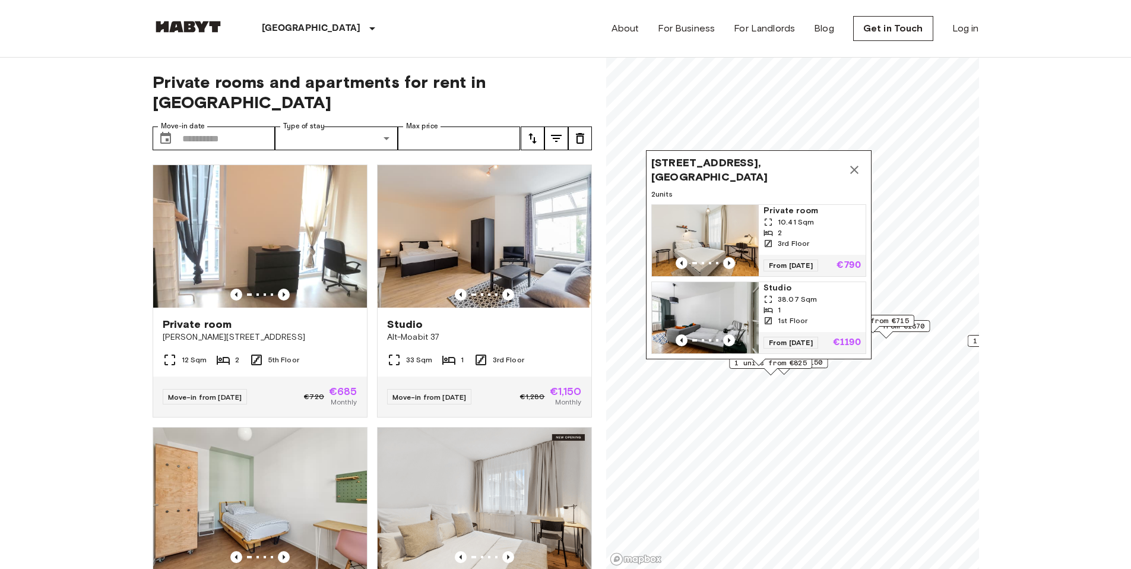
click at [859, 163] on icon "Map marker" at bounding box center [854, 170] width 14 height 14
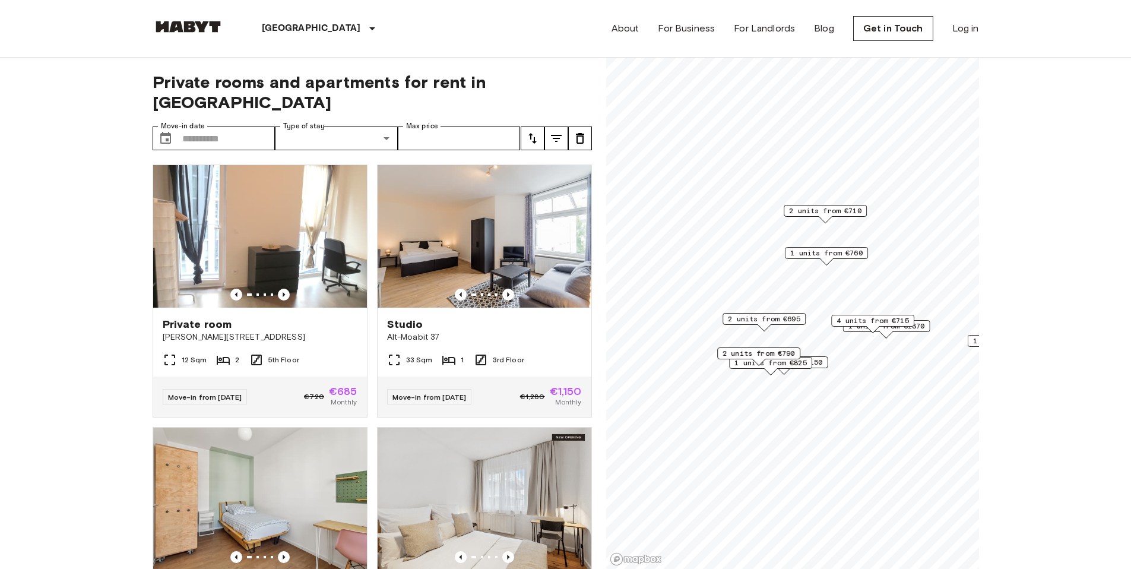
click at [779, 313] on span "2 units from €695" at bounding box center [764, 318] width 72 height 11
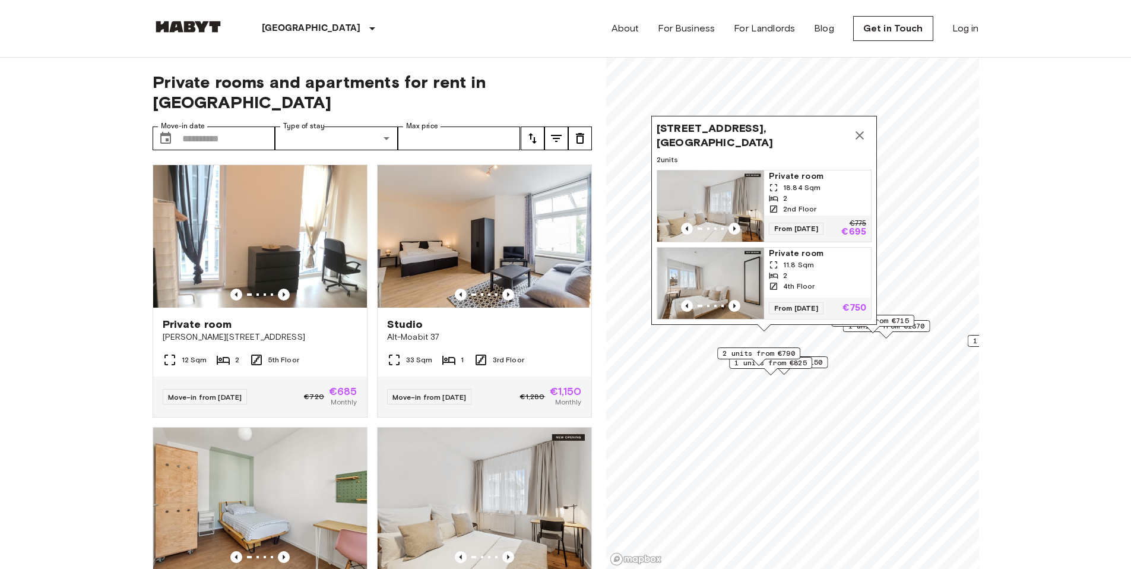
click at [867, 123] on button "Map marker" at bounding box center [860, 135] width 24 height 24
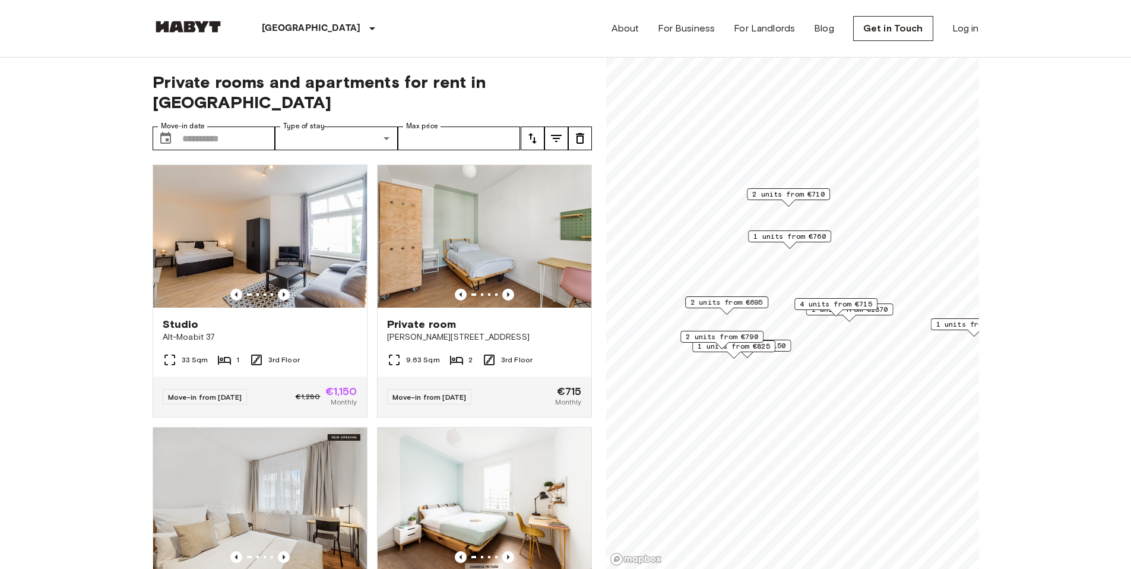
click at [890, 311] on div "1 units from €1370" at bounding box center [849, 309] width 87 height 12
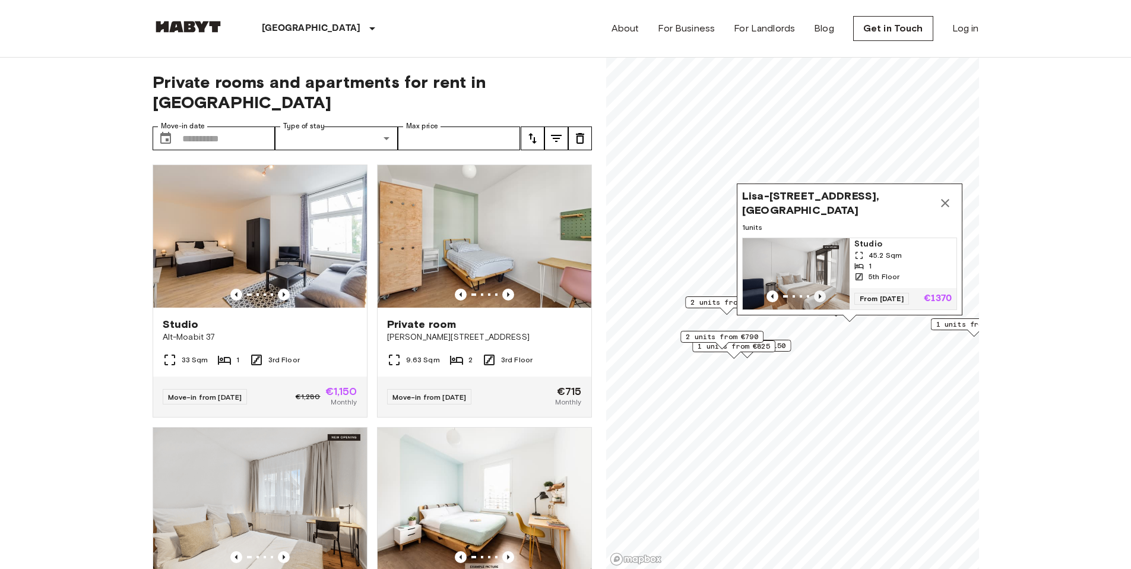
click at [823, 290] on icon "Previous image" at bounding box center [820, 296] width 12 height 12
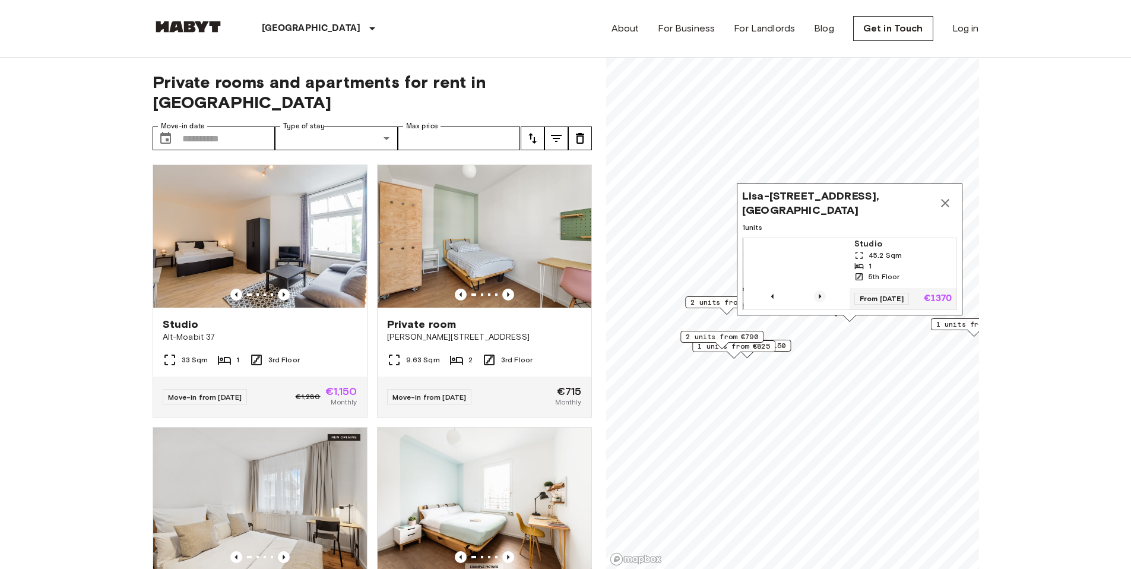
click at [822, 290] on icon "Previous image" at bounding box center [820, 296] width 12 height 12
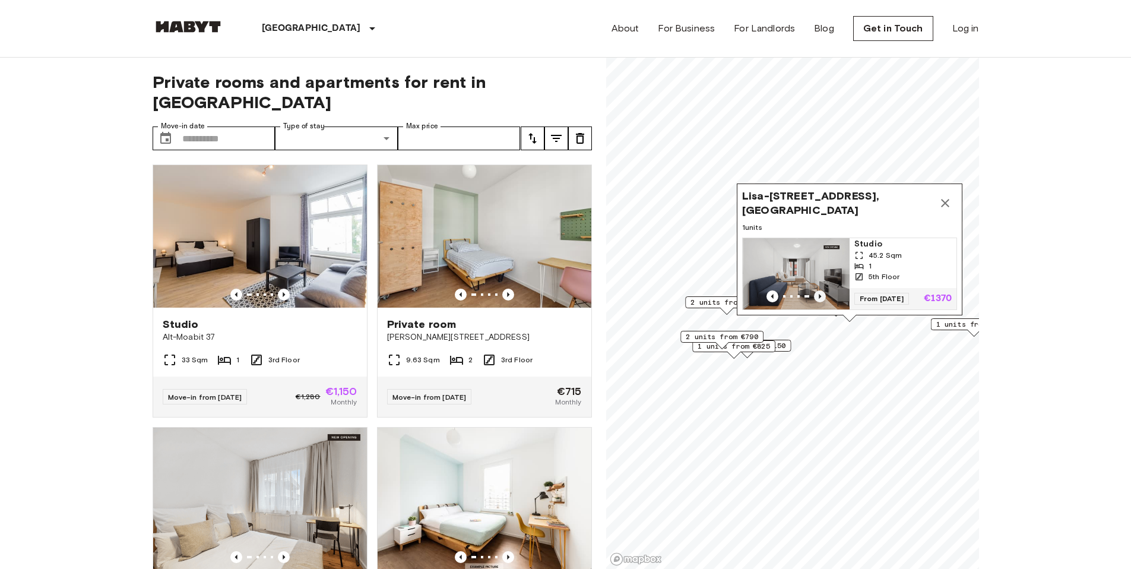
click at [822, 290] on icon "Previous image" at bounding box center [820, 296] width 12 height 12
click at [817, 290] on icon "Previous image" at bounding box center [820, 296] width 12 height 12
click at [815, 290] on icon "Previous image" at bounding box center [820, 296] width 12 height 12
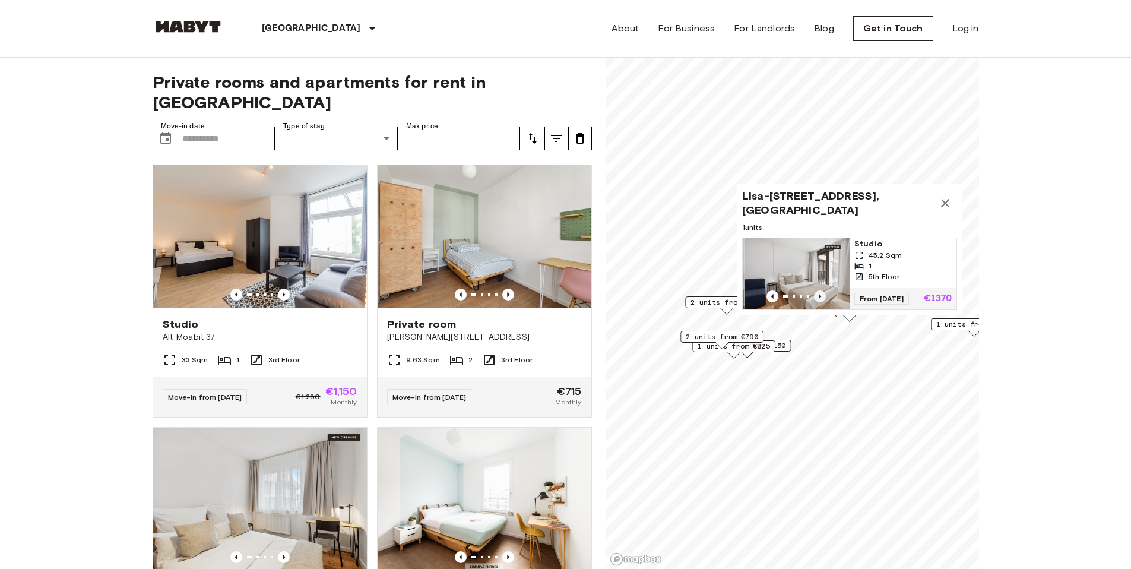
click at [815, 290] on icon "Previous image" at bounding box center [820, 296] width 12 height 12
click at [949, 196] on icon "Map marker" at bounding box center [945, 203] width 14 height 14
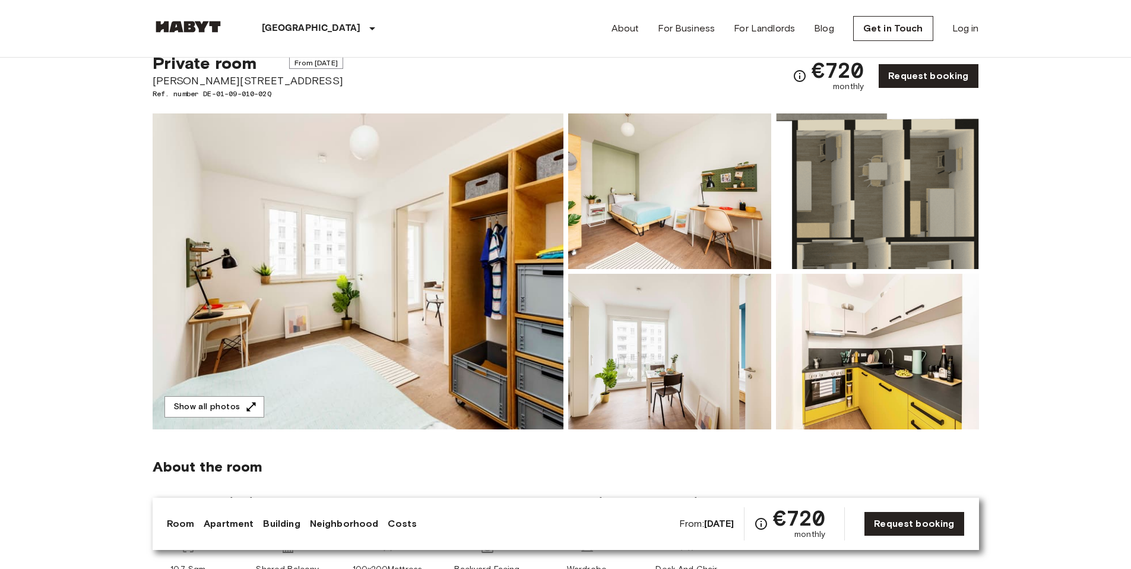
scroll to position [40, 0]
click at [696, 230] on img at bounding box center [669, 191] width 203 height 156
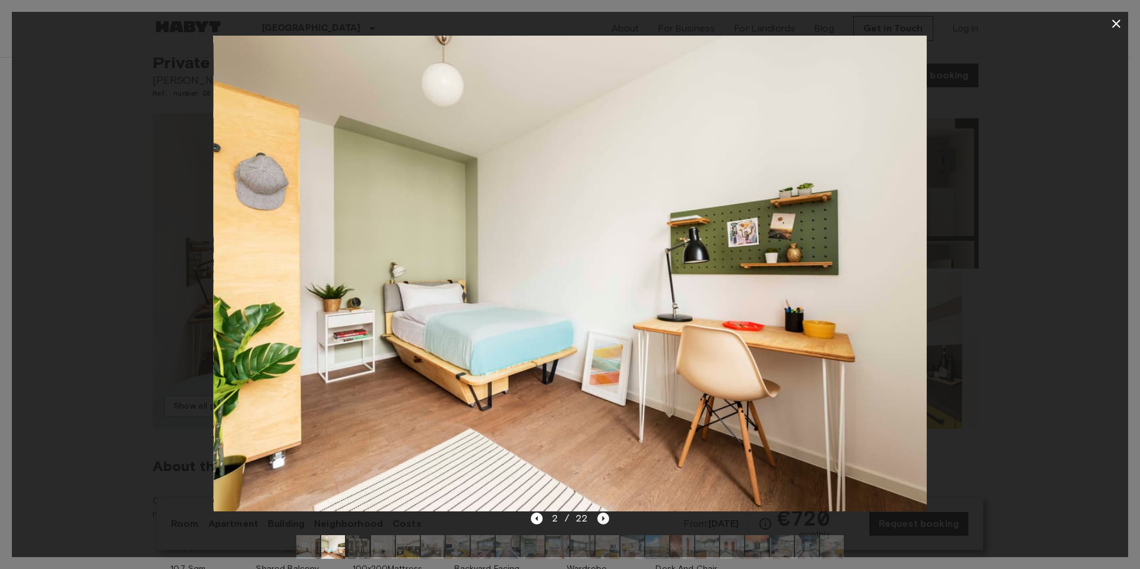
click at [604, 519] on icon "Next image" at bounding box center [603, 518] width 12 height 12
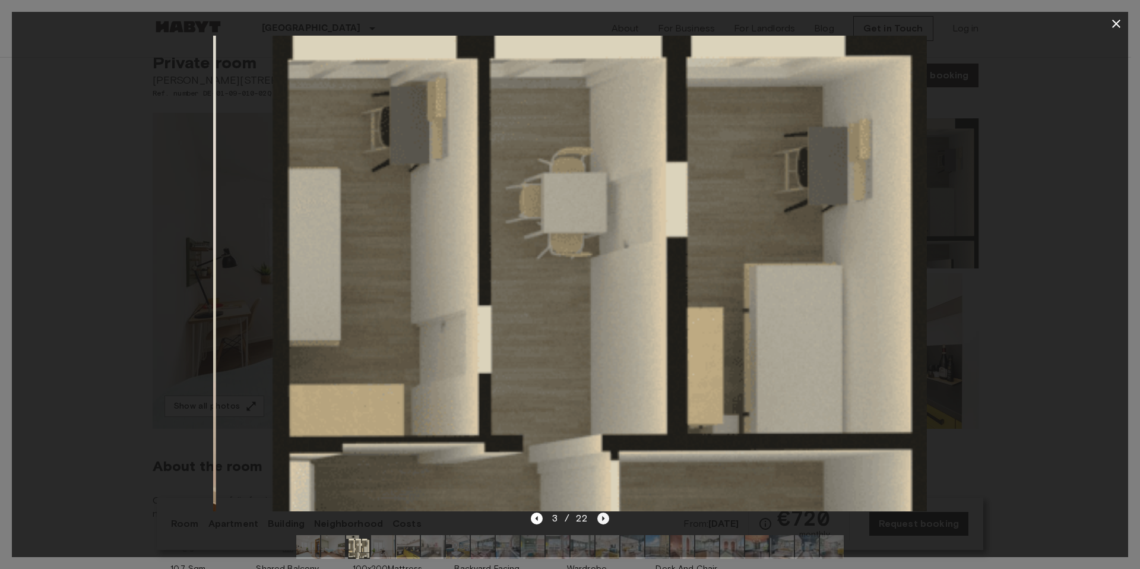
click at [604, 519] on icon "Next image" at bounding box center [603, 518] width 12 height 12
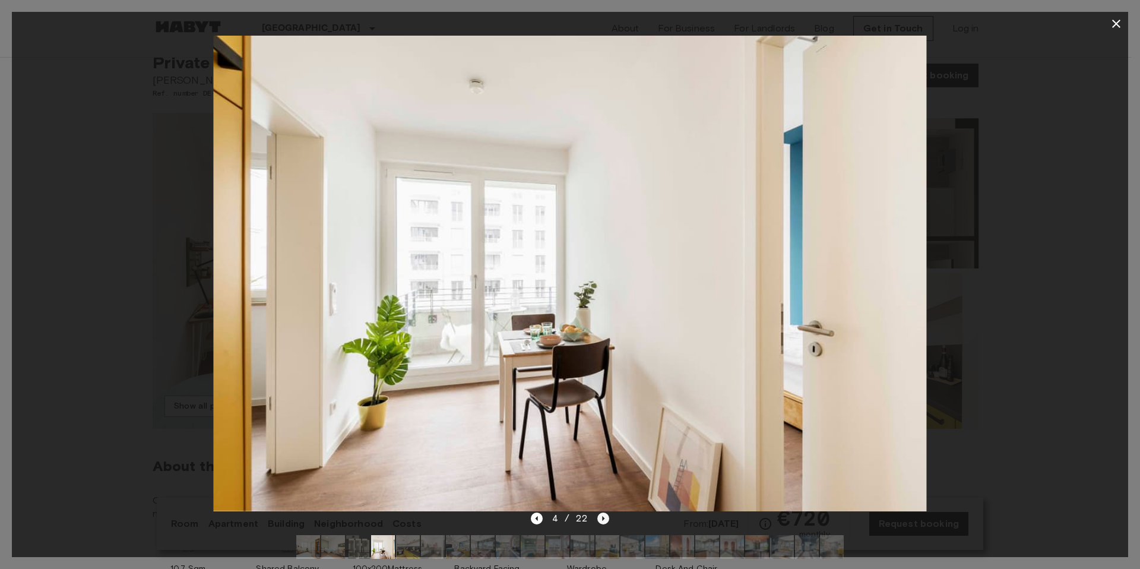
click at [604, 519] on icon "Next image" at bounding box center [603, 518] width 12 height 12
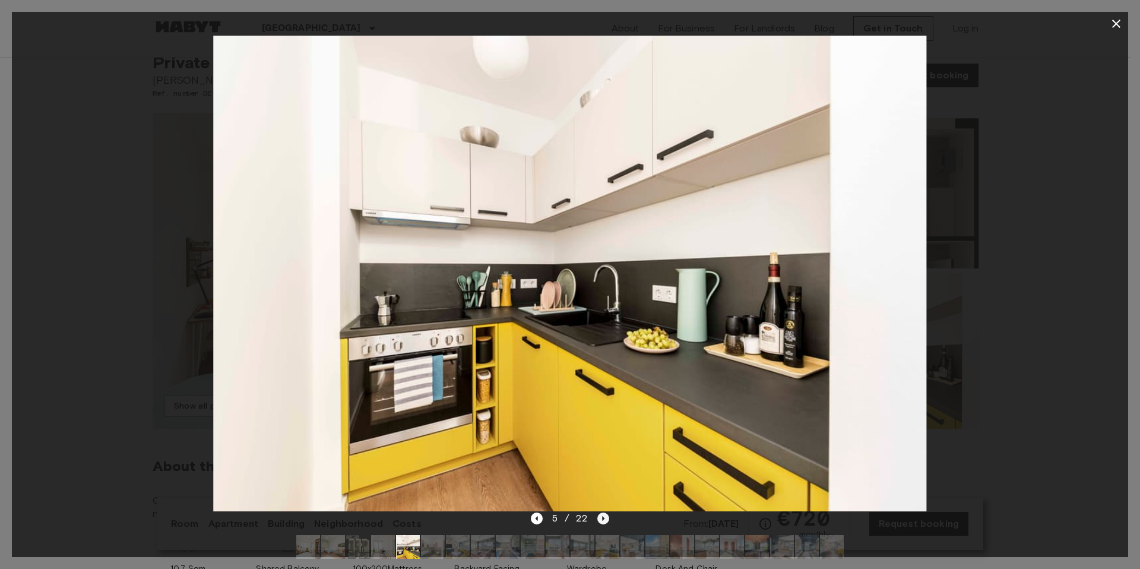
click at [604, 519] on icon "Next image" at bounding box center [603, 518] width 12 height 12
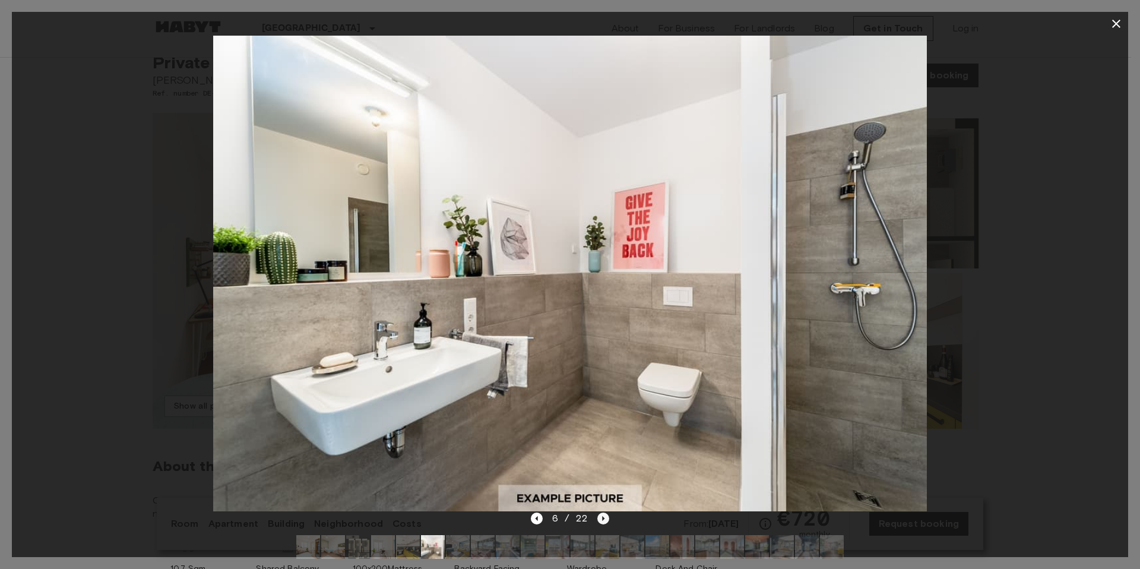
click at [604, 519] on icon "Next image" at bounding box center [603, 518] width 12 height 12
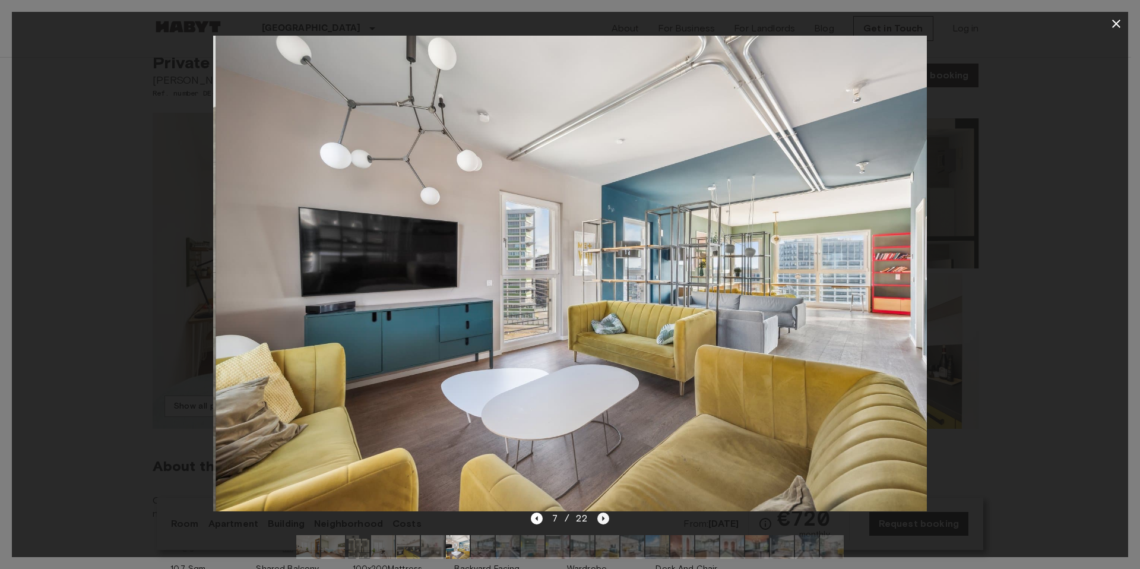
click at [604, 519] on icon "Next image" at bounding box center [603, 518] width 12 height 12
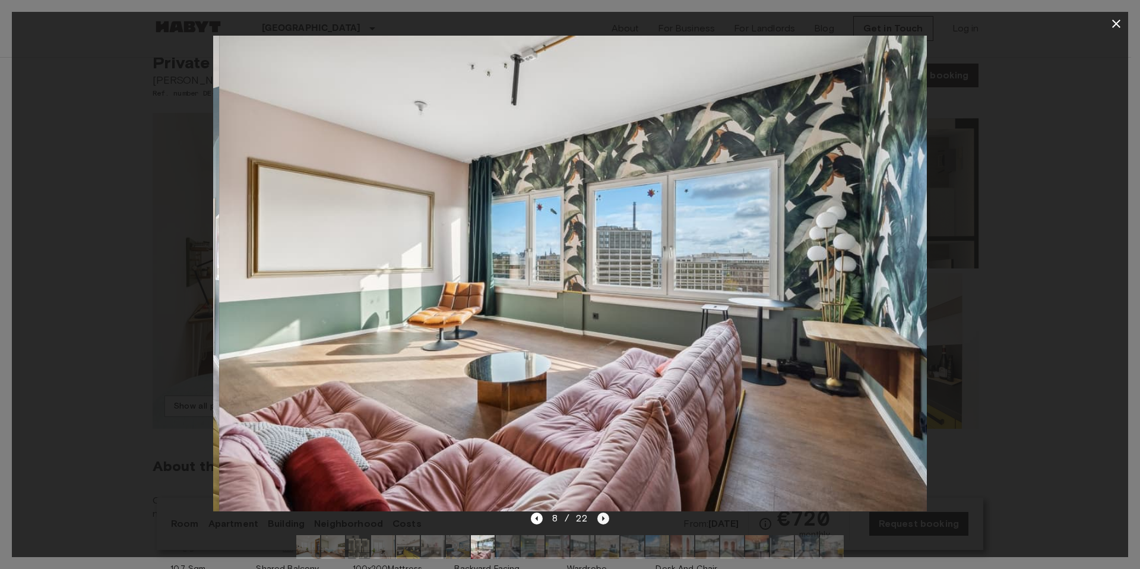
click at [604, 519] on icon "Next image" at bounding box center [603, 518] width 12 height 12
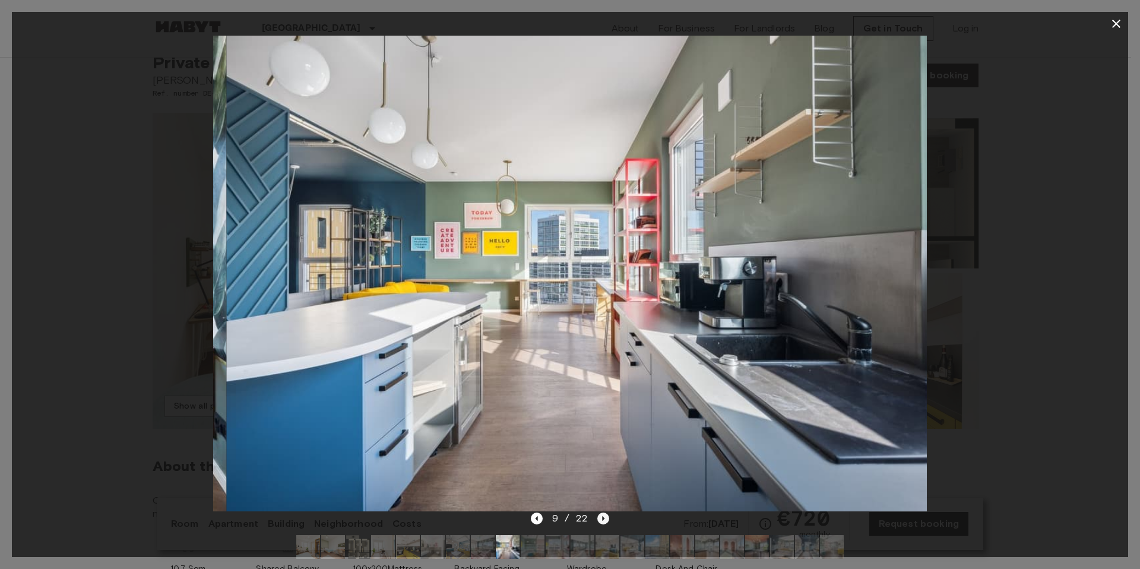
click at [604, 519] on icon "Next image" at bounding box center [603, 518] width 12 height 12
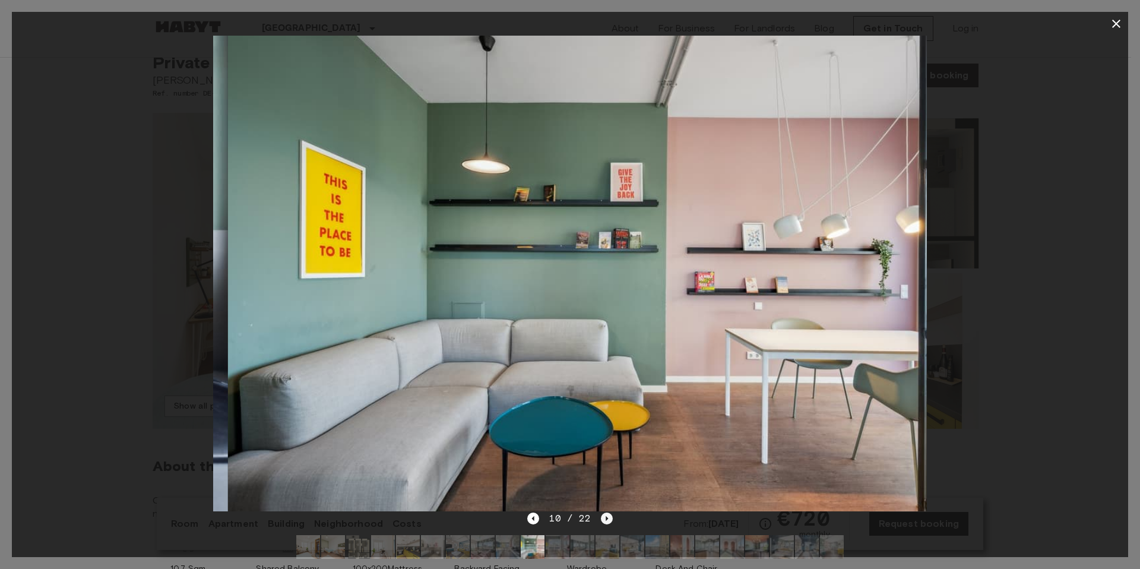
click at [604, 519] on icon "Next image" at bounding box center [607, 518] width 12 height 12
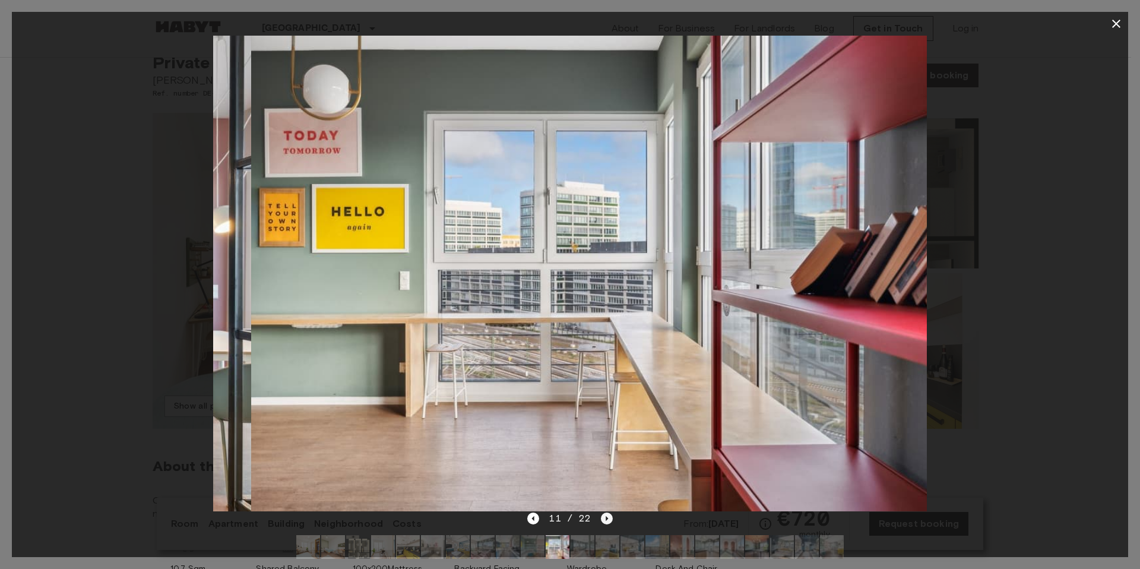
click at [604, 519] on icon "Next image" at bounding box center [607, 518] width 12 height 12
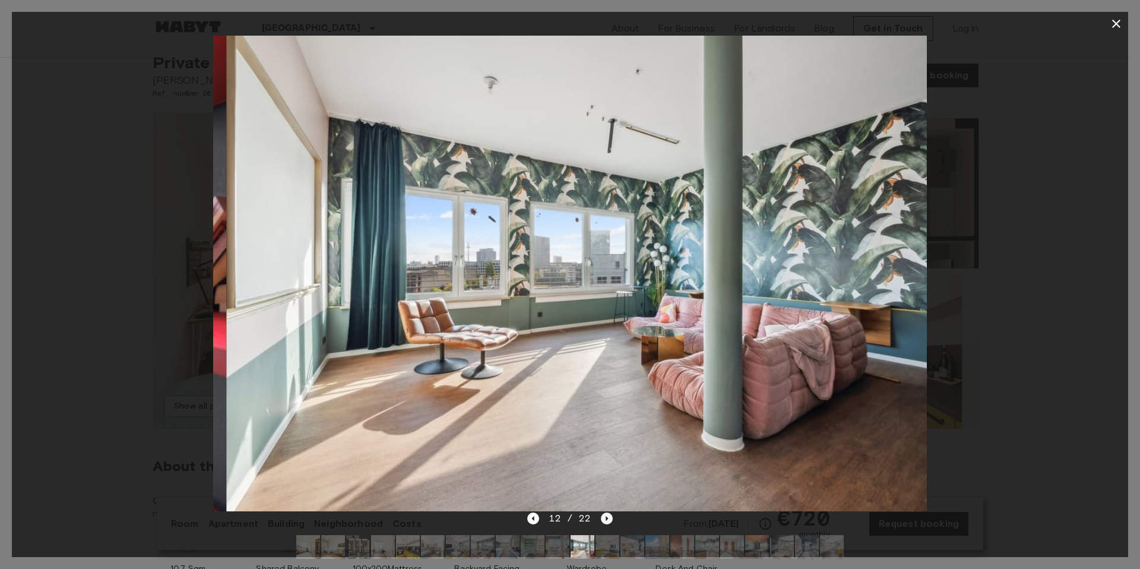
click at [604, 519] on icon "Next image" at bounding box center [607, 518] width 12 height 12
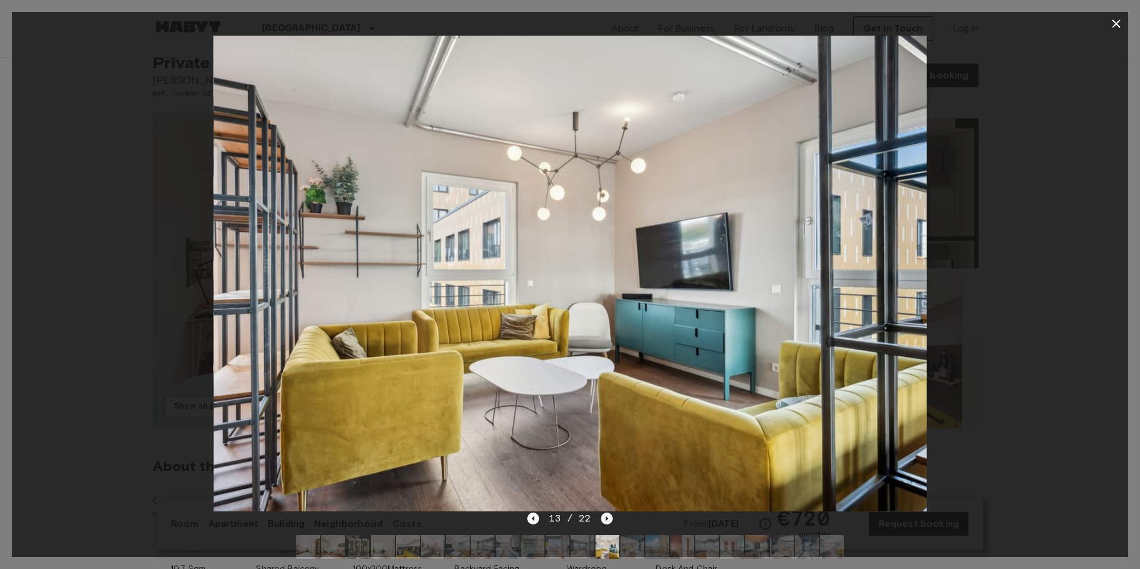
click at [604, 519] on icon "Next image" at bounding box center [607, 518] width 12 height 12
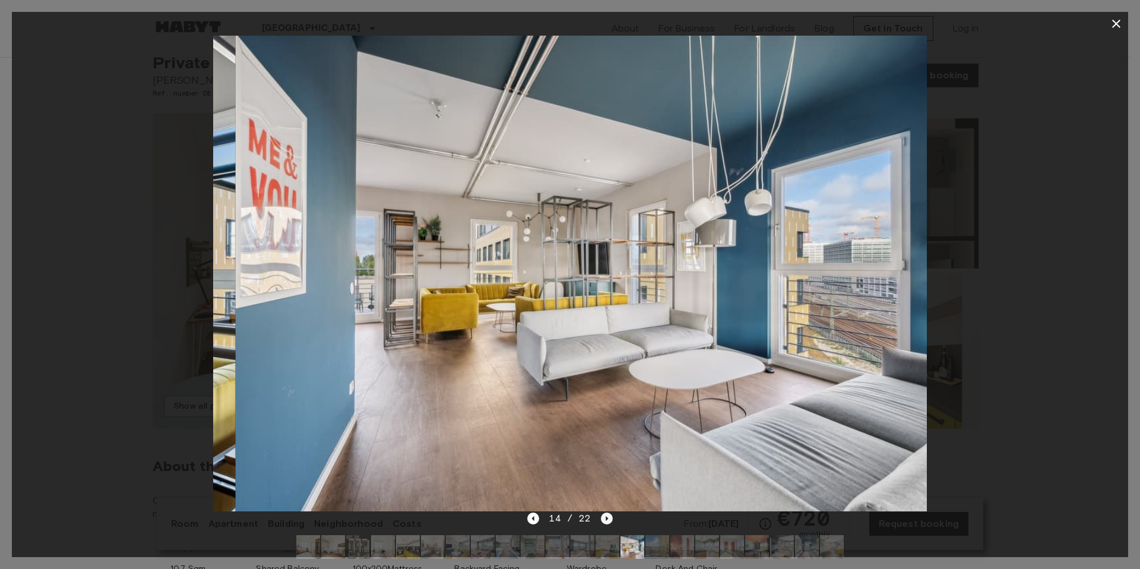
click at [604, 519] on icon "Next image" at bounding box center [607, 518] width 12 height 12
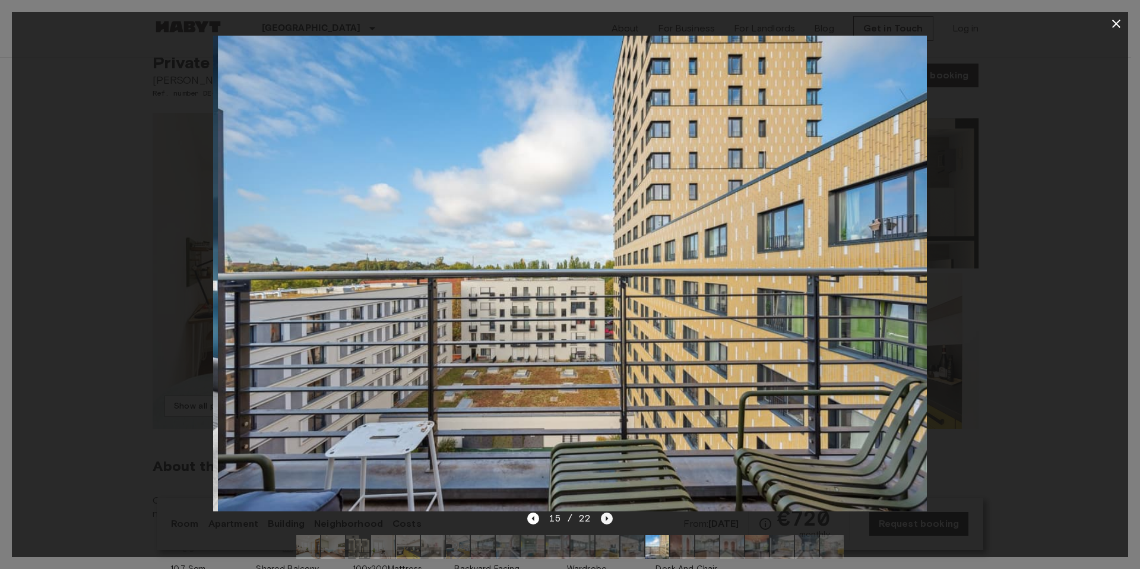
click at [604, 519] on icon "Next image" at bounding box center [607, 518] width 12 height 12
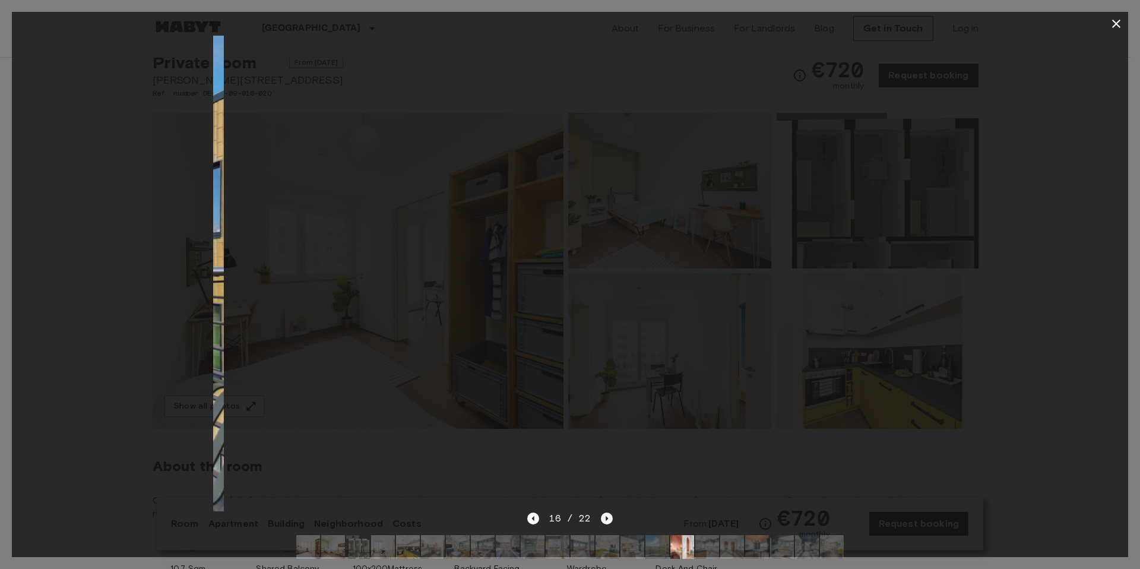
click at [604, 519] on icon "Next image" at bounding box center [607, 518] width 12 height 12
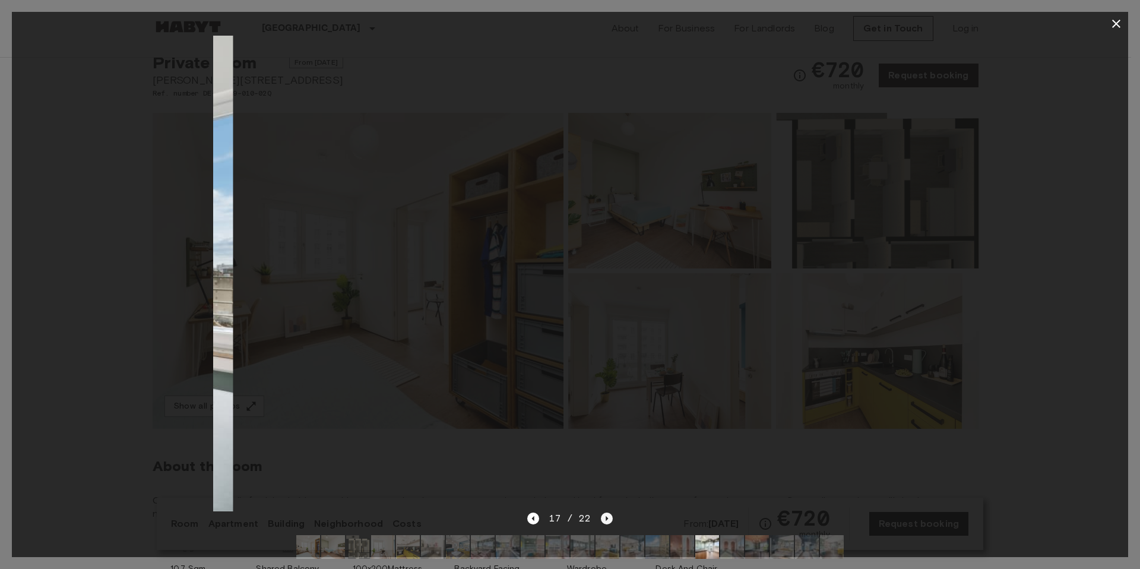
click at [604, 519] on icon "Next image" at bounding box center [607, 518] width 12 height 12
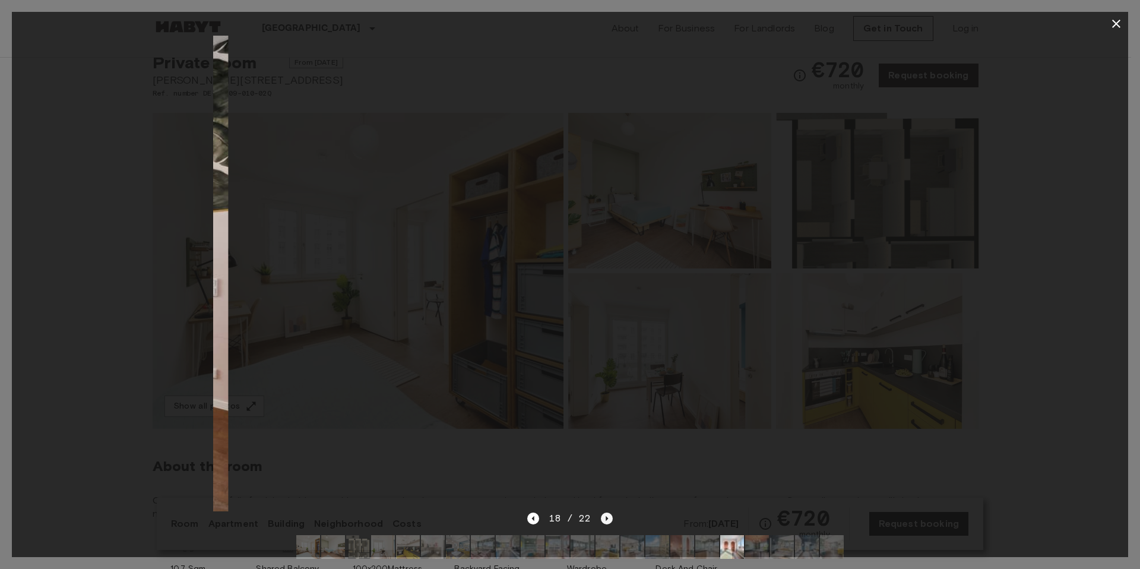
click at [604, 519] on icon "Next image" at bounding box center [607, 518] width 12 height 12
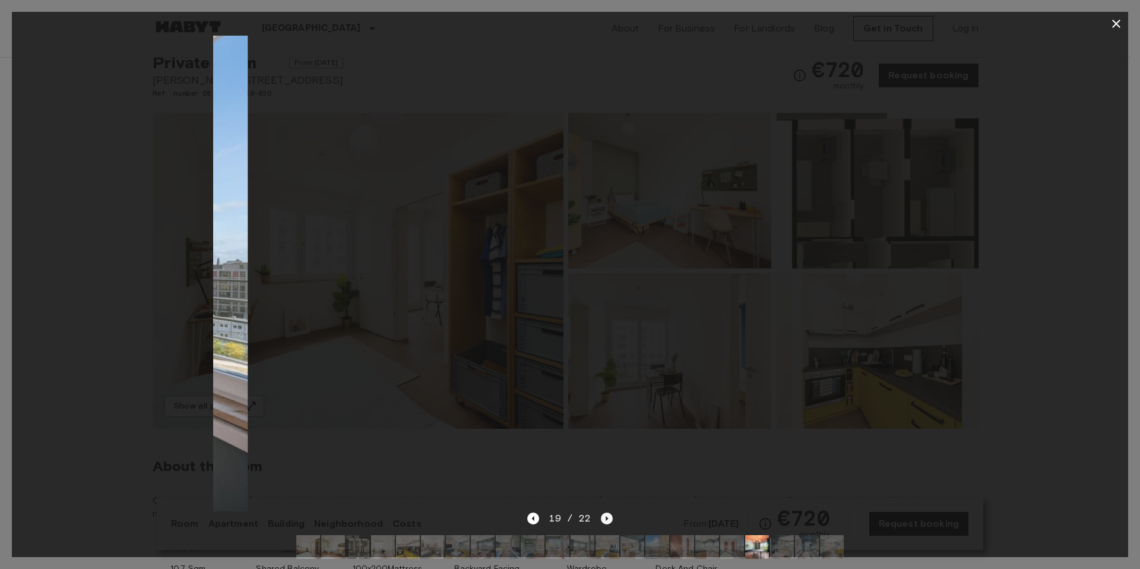
click at [604, 519] on icon "Next image" at bounding box center [607, 518] width 12 height 12
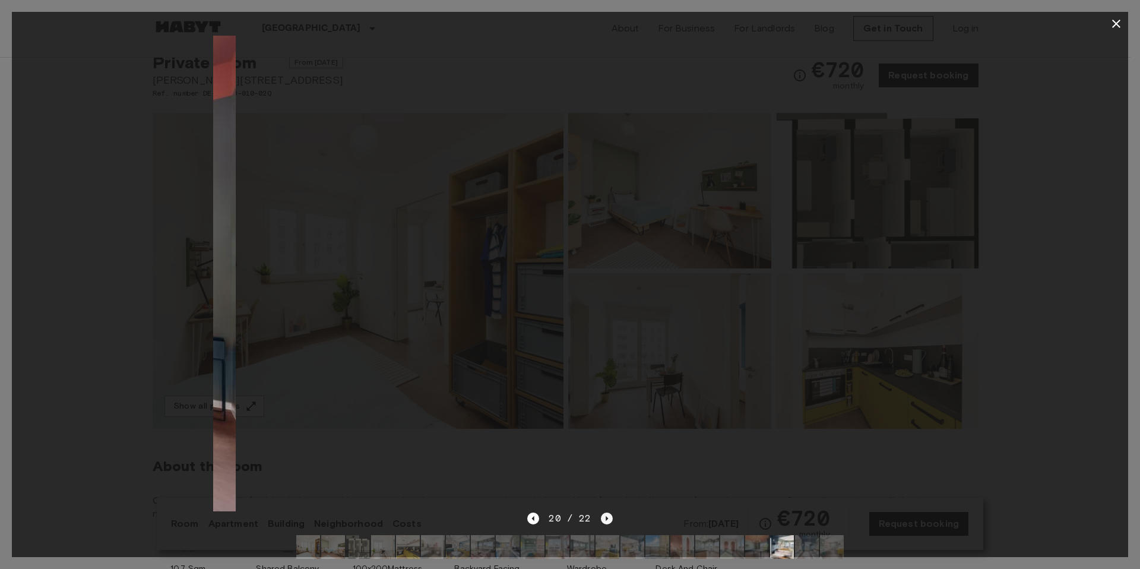
click at [604, 519] on icon "Next image" at bounding box center [607, 518] width 12 height 12
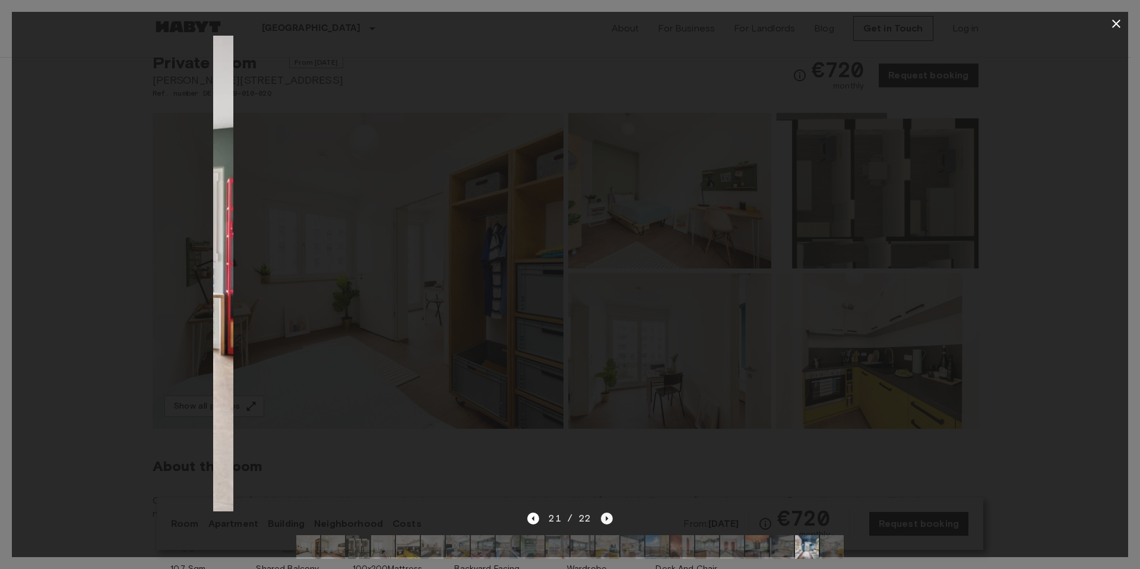
click at [604, 519] on icon "Next image" at bounding box center [607, 518] width 12 height 12
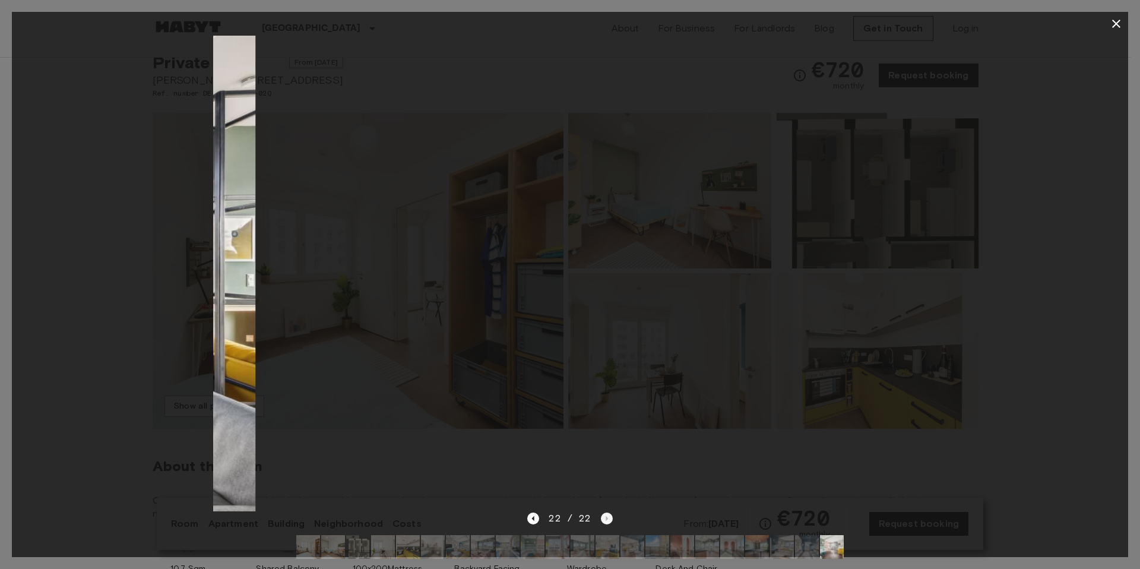
click at [604, 519] on div "22 / 22" at bounding box center [569, 518] width 85 height 14
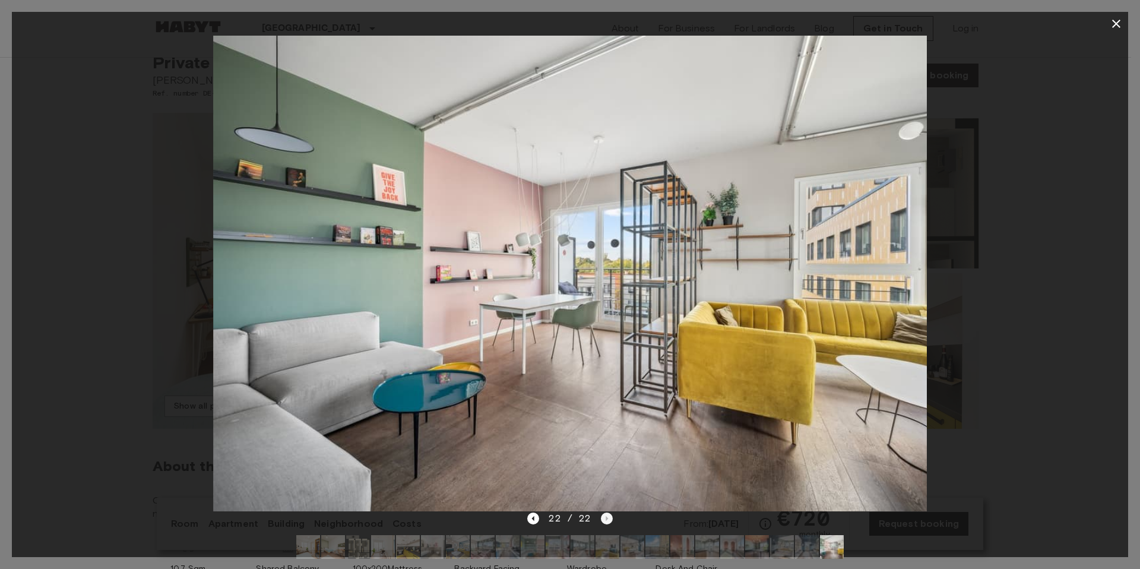
click at [604, 519] on div "22 / 22" at bounding box center [569, 518] width 85 height 14
click at [1008, 118] on div at bounding box center [570, 273] width 1116 height 475
click at [1109, 19] on icon "button" at bounding box center [1116, 24] width 14 height 14
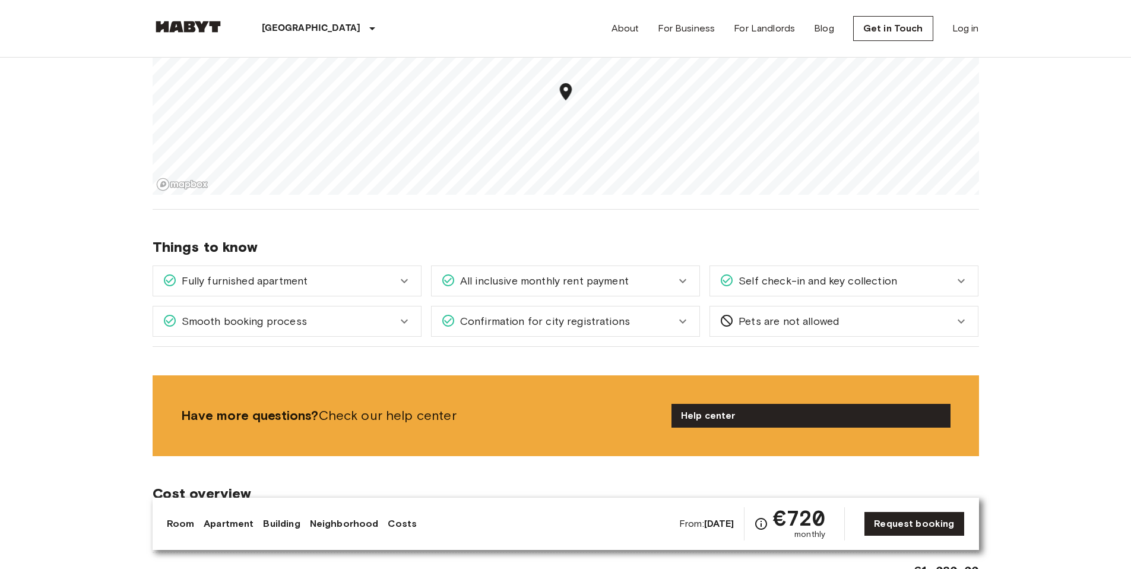
scroll to position [0, 0]
